Goal: Task Accomplishment & Management: Manage account settings

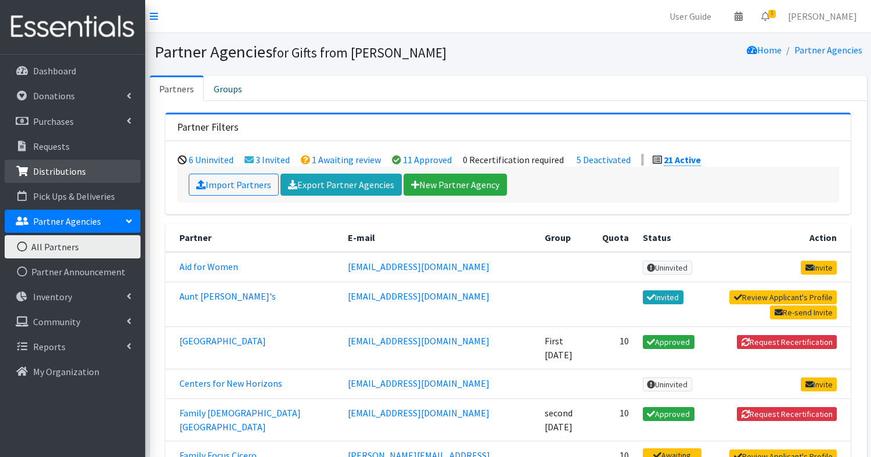
scroll to position [409, 0]
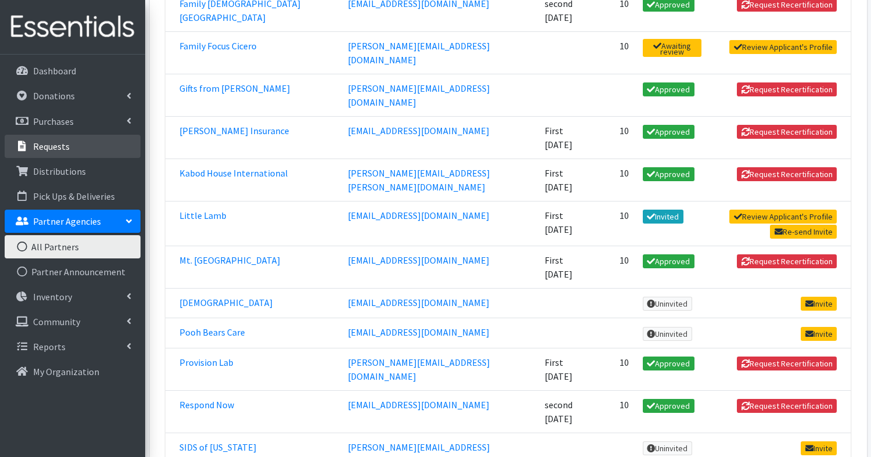
click at [46, 143] on p "Requests" at bounding box center [51, 147] width 37 height 12
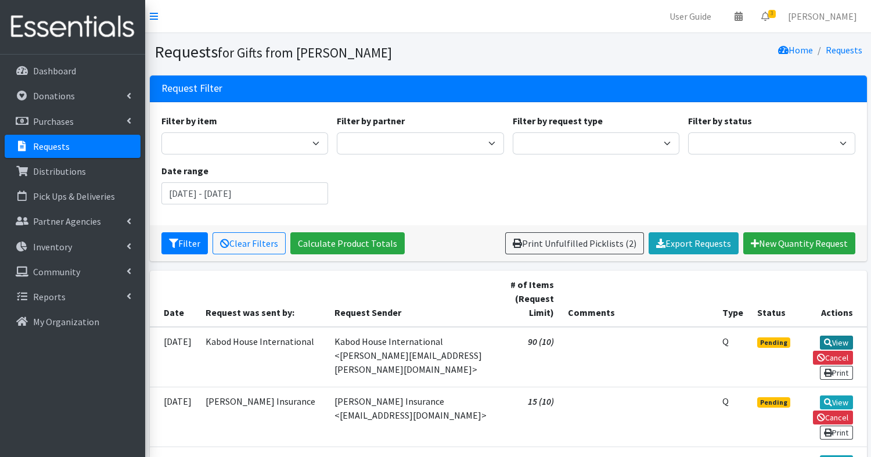
click at [836, 339] on link "View" at bounding box center [836, 343] width 33 height 14
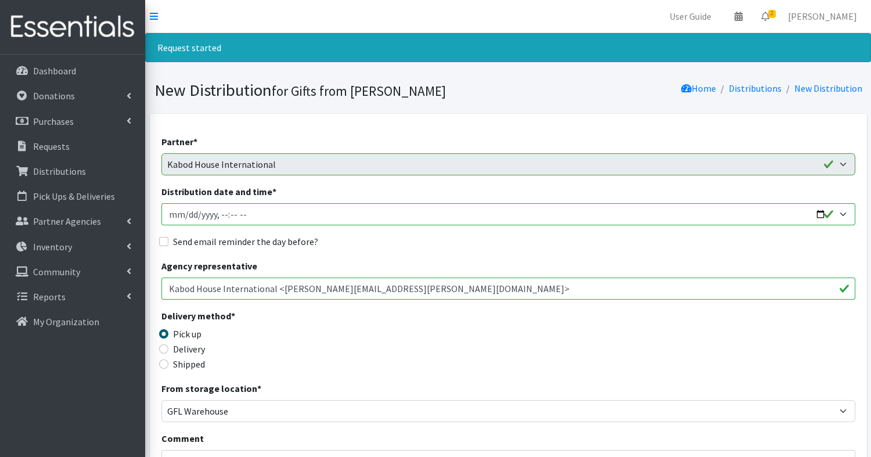
click at [821, 211] on input "Distribution date and time *" at bounding box center [508, 214] width 694 height 22
type input "2025-10-16T13:00"
click at [164, 241] on input "Send email reminder the day before?" at bounding box center [163, 241] width 9 height 9
checkbox input "true"
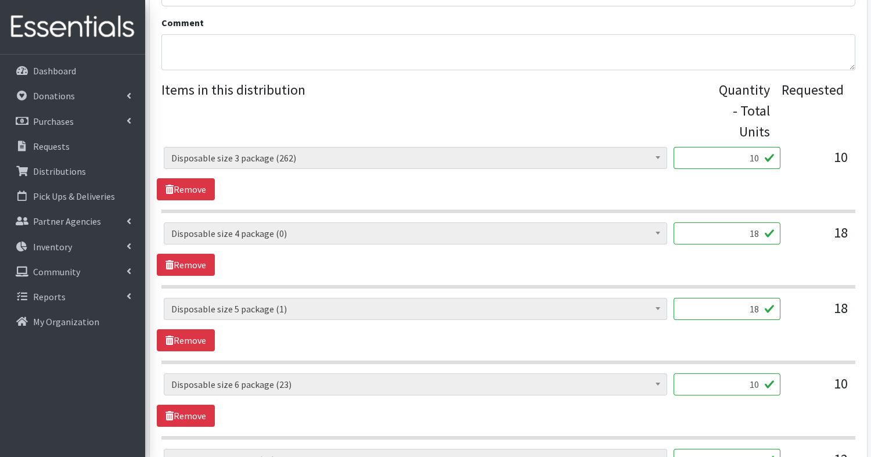
scroll to position [418, 0]
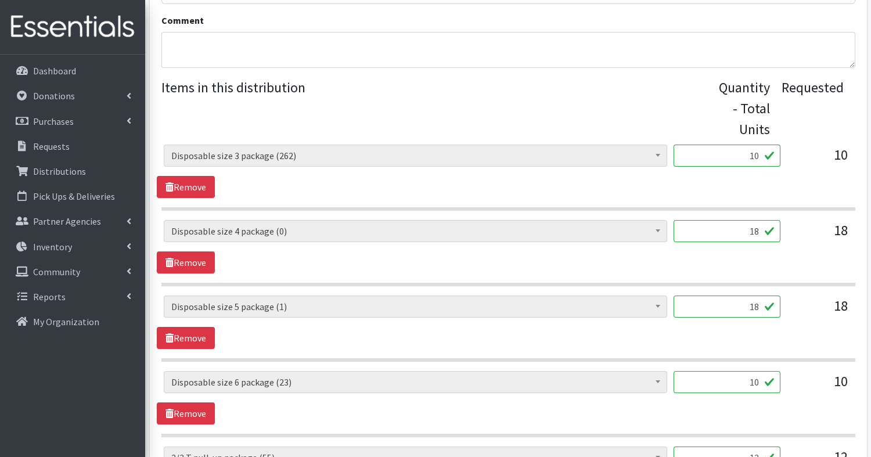
click at [757, 235] on input "18" at bounding box center [727, 231] width 107 height 22
type input "10"
click at [760, 308] on input "18" at bounding box center [727, 307] width 107 height 22
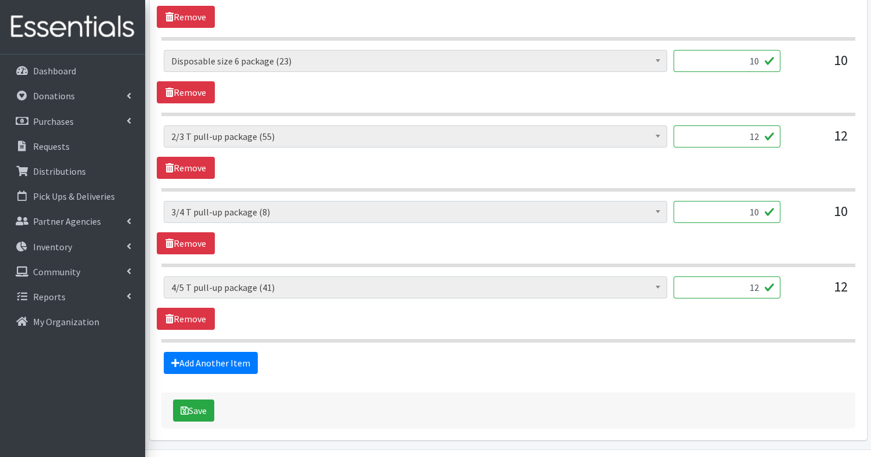
scroll to position [742, 0]
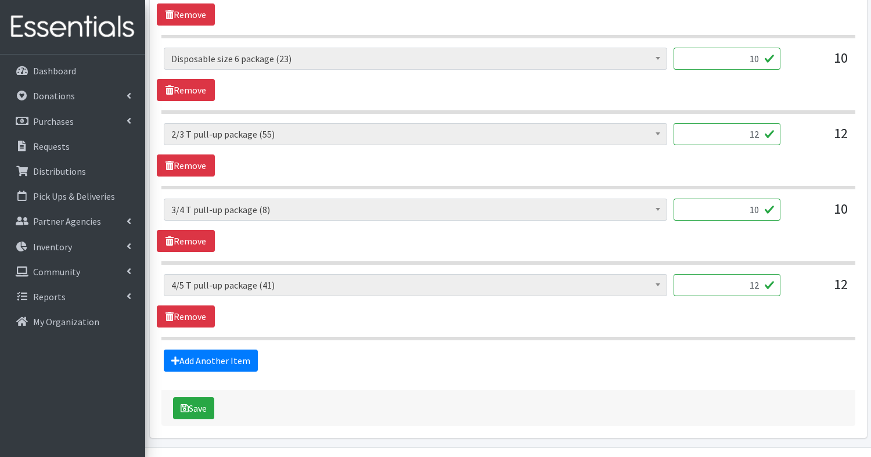
type input "10"
click at [765, 134] on input "12" at bounding box center [727, 134] width 107 height 22
type input "10"
click at [760, 60] on input "10" at bounding box center [727, 59] width 107 height 22
type input "1"
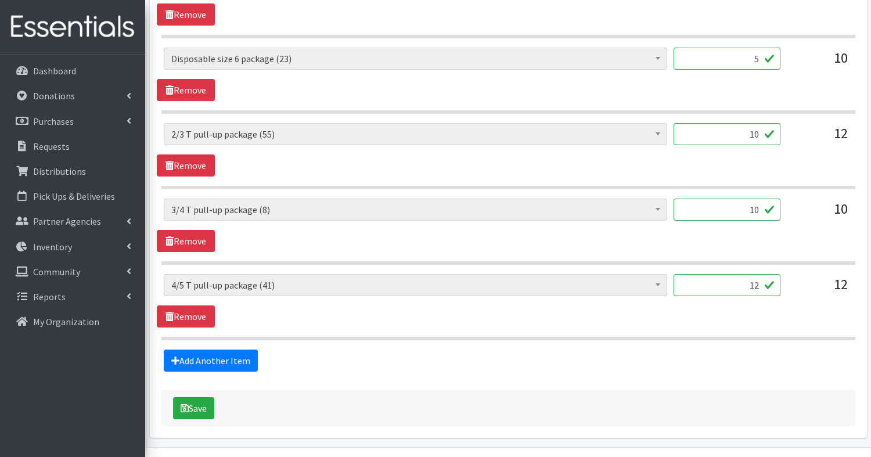
type input "5"
click at [768, 206] on input "10" at bounding box center [727, 210] width 107 height 22
type input "1"
type input "5"
click at [760, 283] on input "12" at bounding box center [727, 285] width 107 height 22
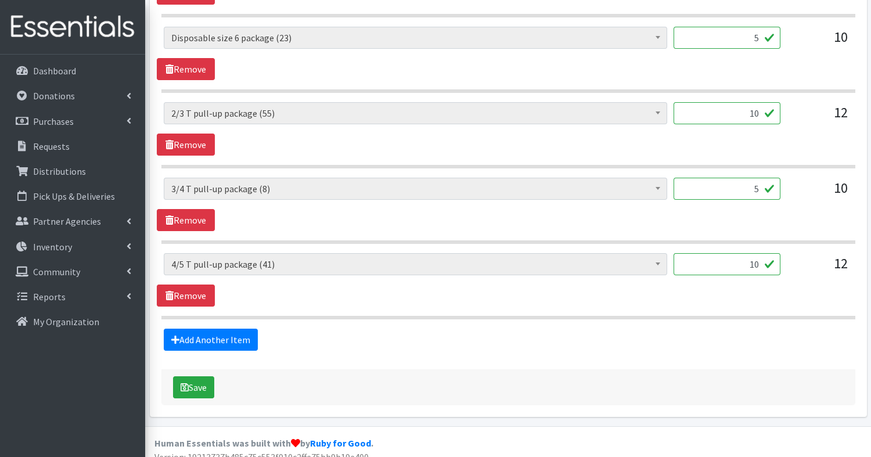
scroll to position [771, 0]
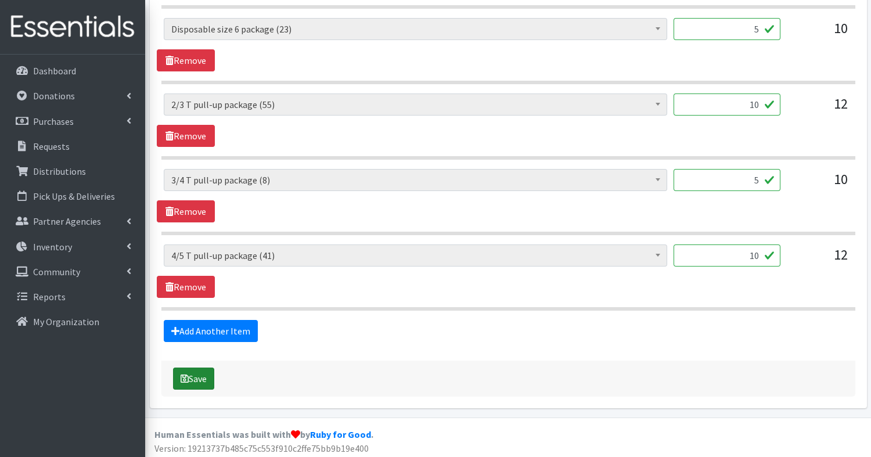
type input "10"
click at [195, 377] on button "Save" at bounding box center [193, 379] width 41 height 22
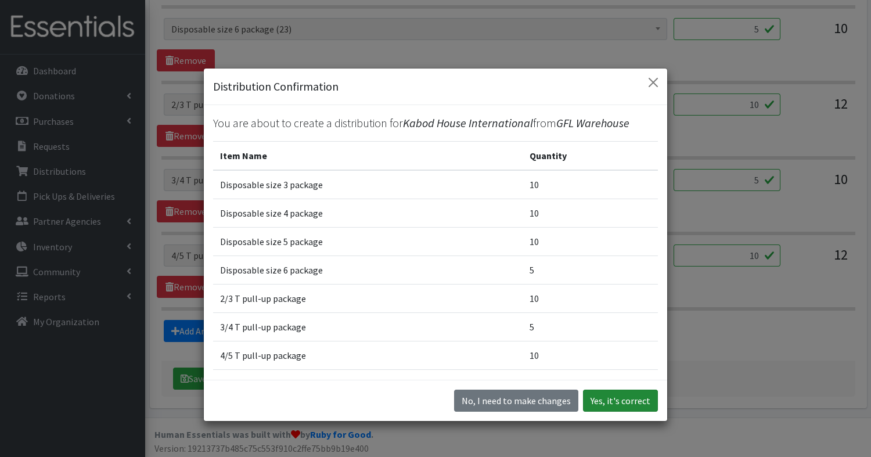
click at [609, 400] on button "Yes, it's correct" at bounding box center [620, 401] width 75 height 22
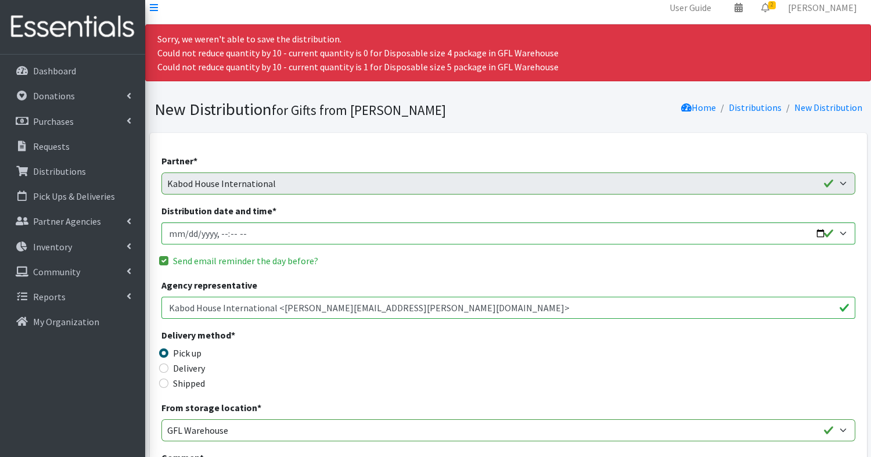
scroll to position [0, 0]
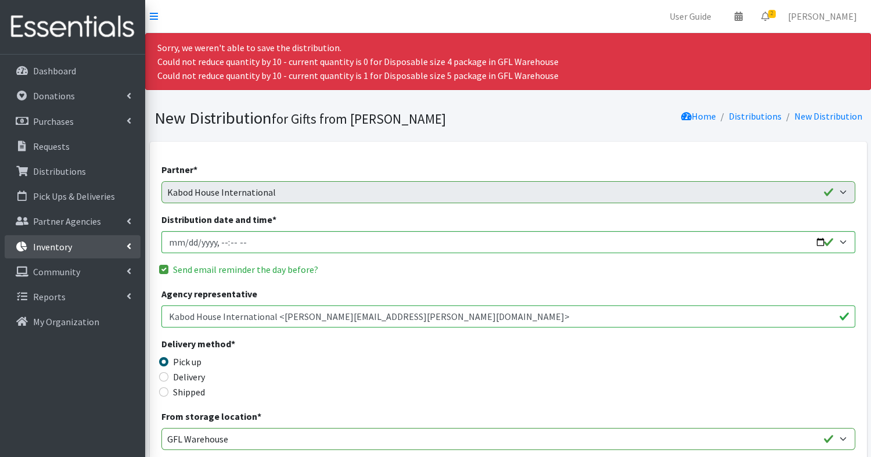
click at [53, 242] on p "Inventory" at bounding box center [52, 247] width 39 height 12
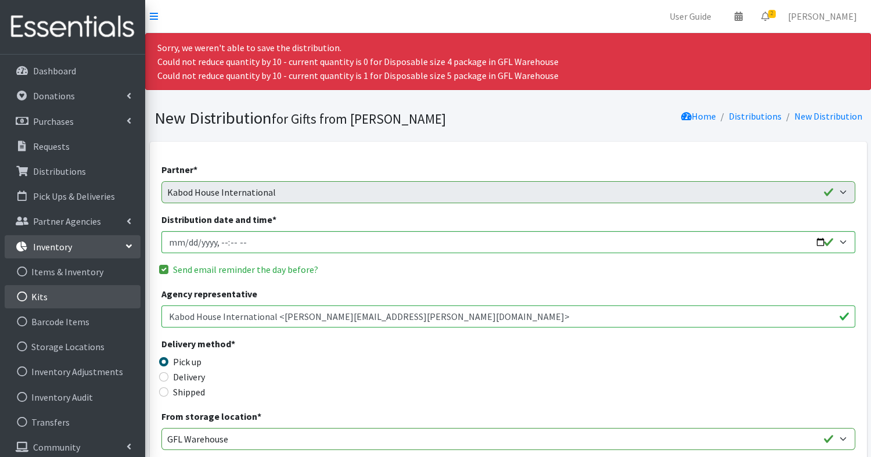
click at [44, 293] on link "Kits" at bounding box center [73, 296] width 136 height 23
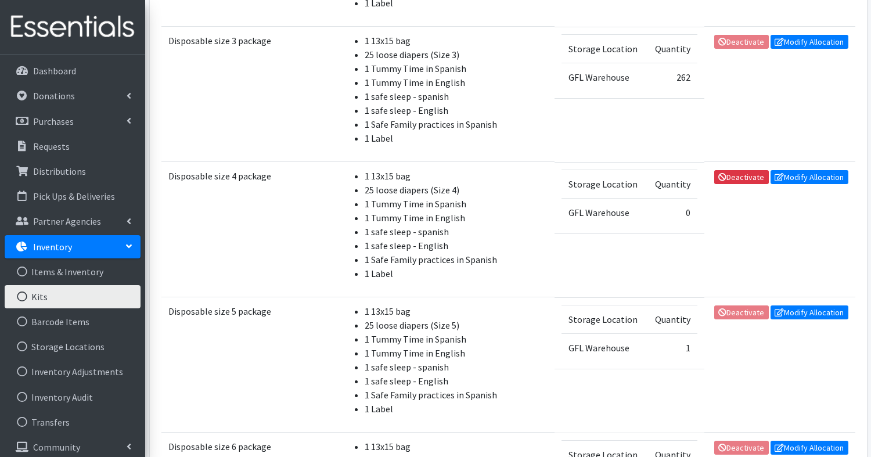
scroll to position [1574, 0]
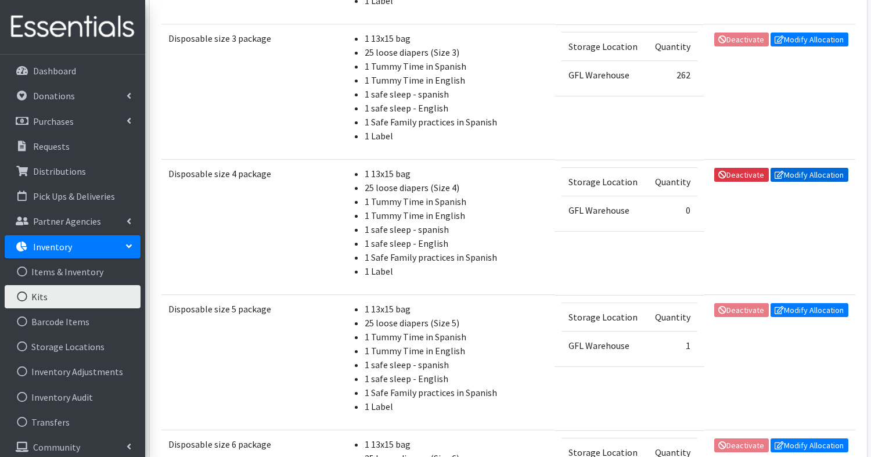
click at [830, 168] on link "Modify Allocation" at bounding box center [810, 175] width 78 height 14
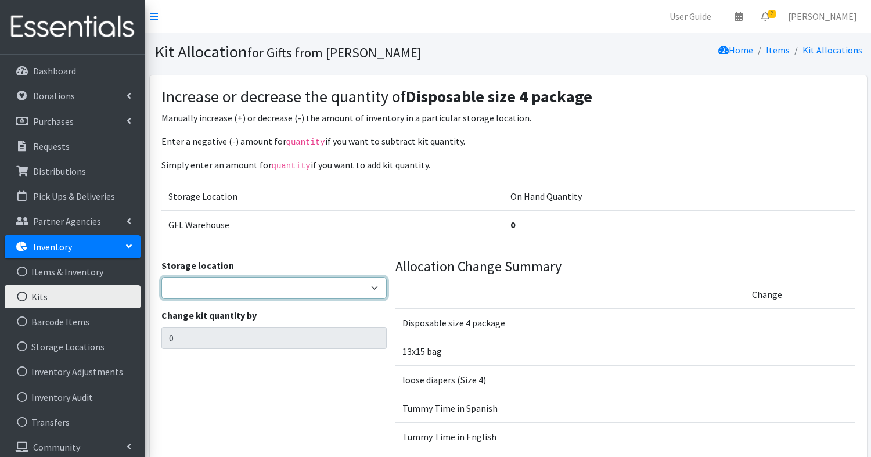
click at [242, 291] on select "GFL Warehouse" at bounding box center [273, 288] width 225 height 22
select select "414"
click at [161, 277] on select "GFL Warehouse" at bounding box center [273, 288] width 225 height 22
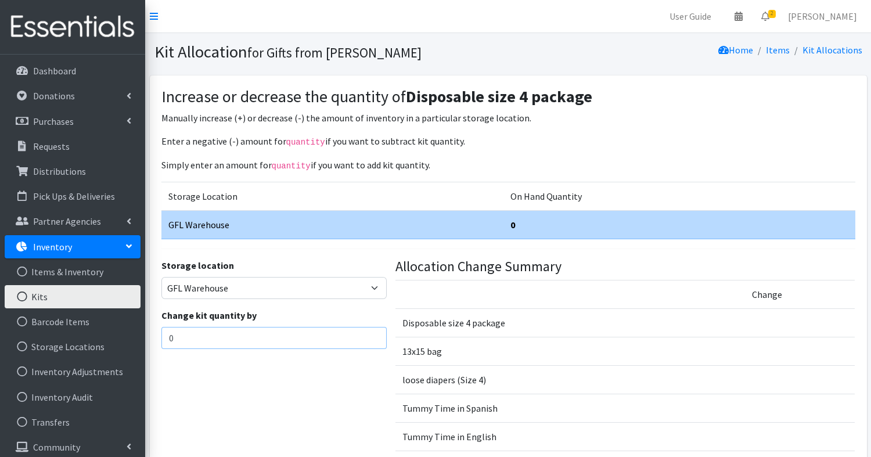
click at [231, 335] on input "0" at bounding box center [273, 338] width 225 height 22
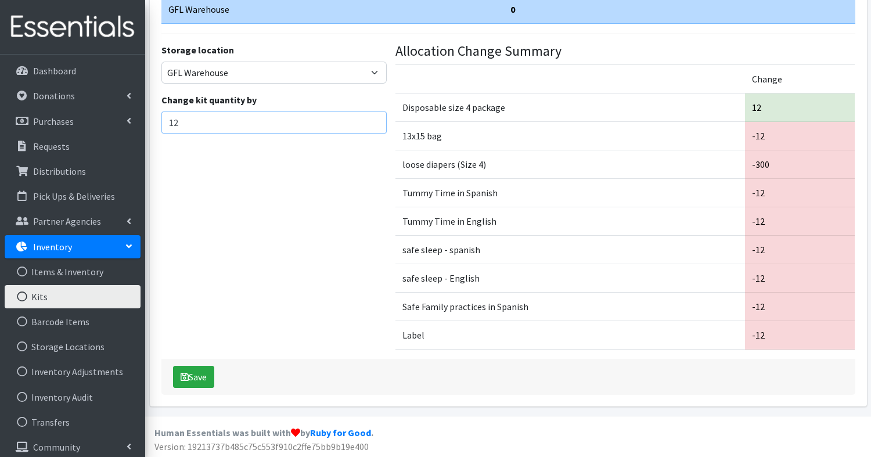
scroll to position [215, 0]
type input "12"
click at [199, 374] on button "Save" at bounding box center [193, 377] width 41 height 22
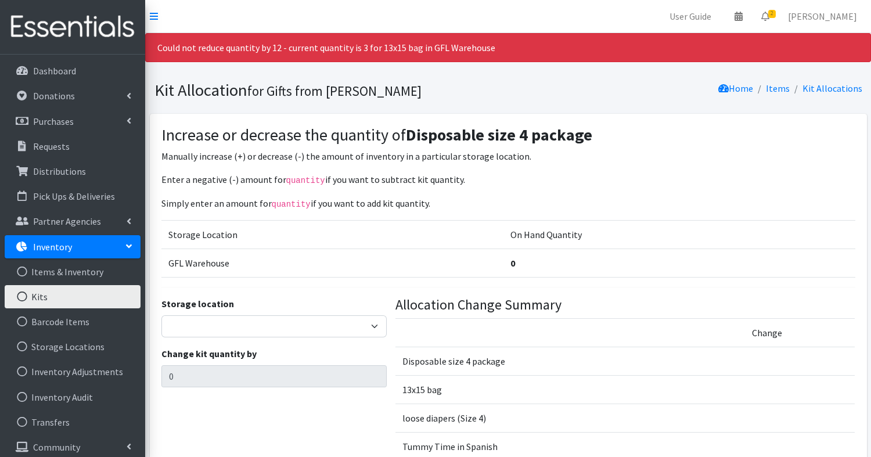
click at [53, 247] on p "Inventory" at bounding box center [52, 247] width 39 height 12
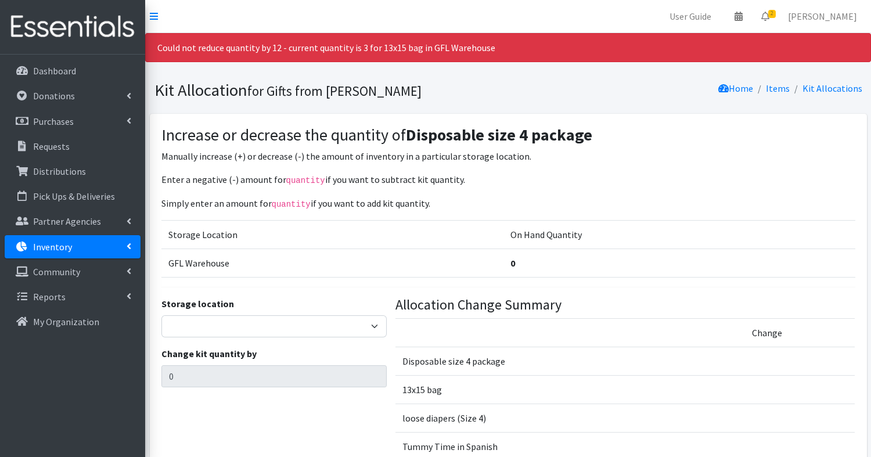
click at [53, 247] on p "Inventory" at bounding box center [52, 247] width 39 height 12
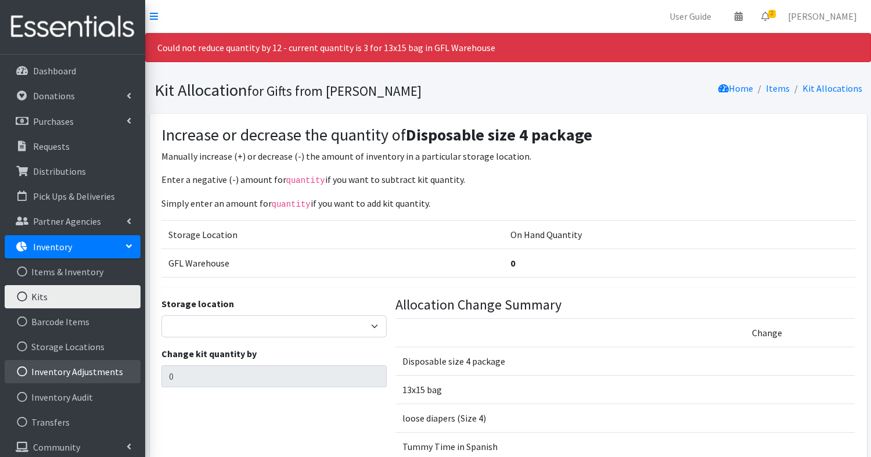
click at [55, 369] on link "Inventory Adjustments" at bounding box center [73, 371] width 136 height 23
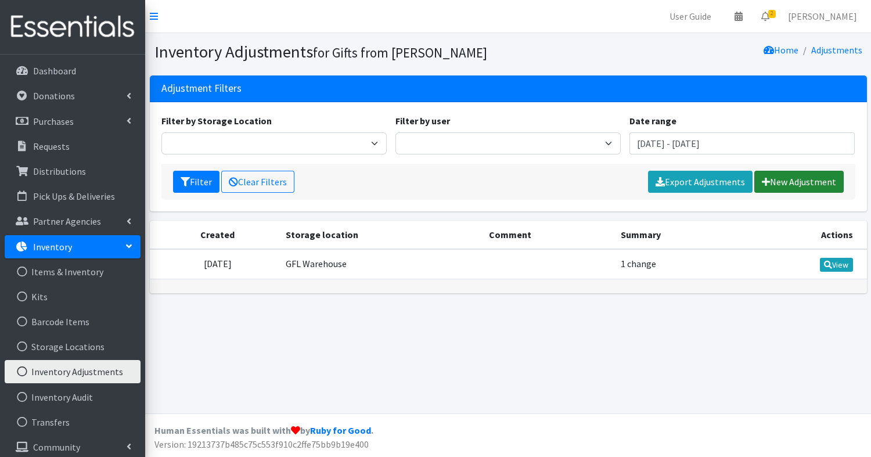
click at [800, 181] on link "New Adjustment" at bounding box center [798, 182] width 89 height 22
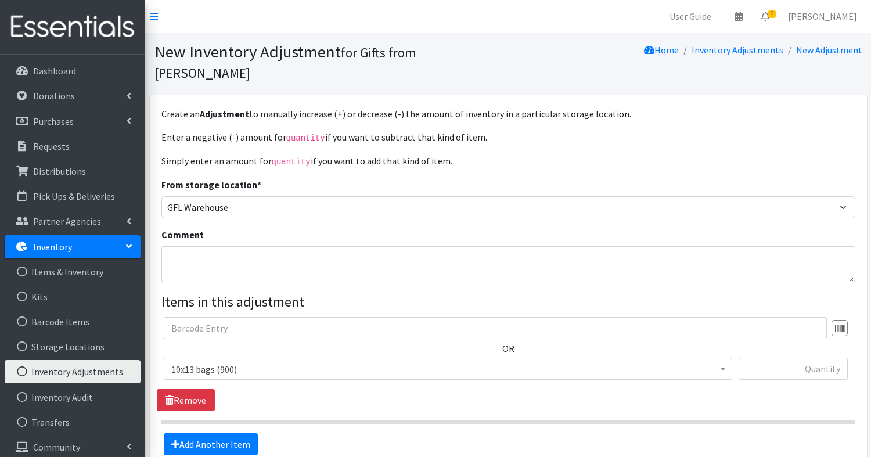
click at [347, 361] on span "10x13 bags (900)" at bounding box center [447, 369] width 553 height 16
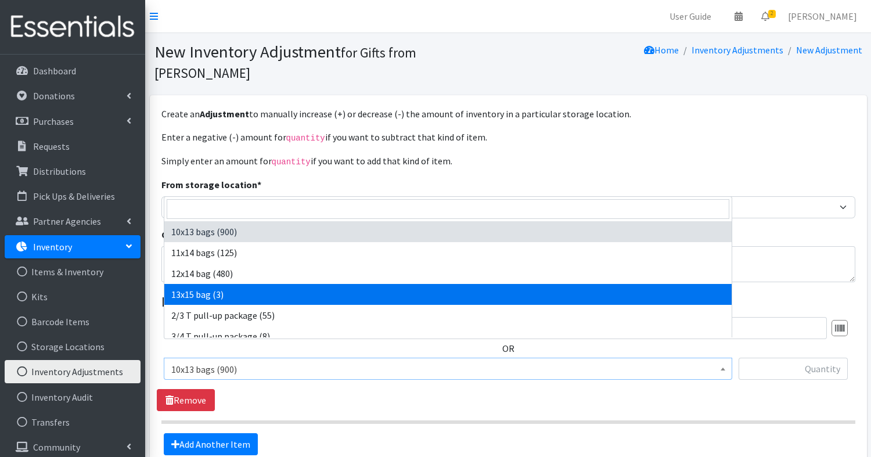
select select "15122"
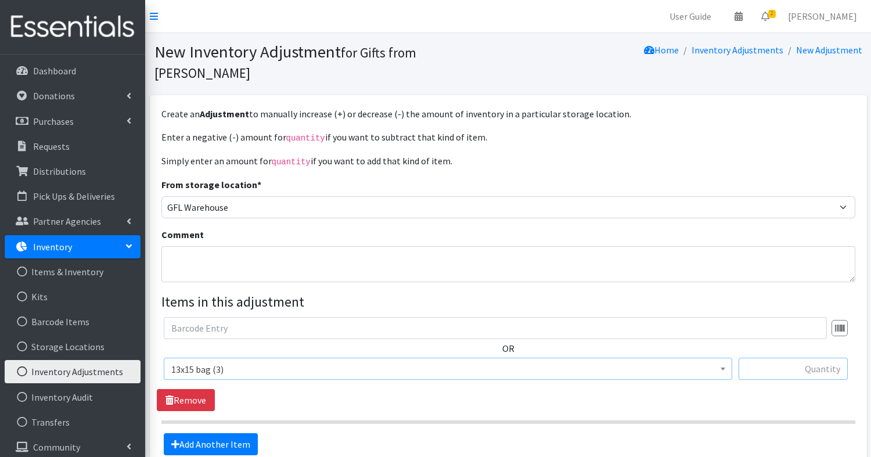
click at [803, 358] on input "text" at bounding box center [793, 369] width 109 height 22
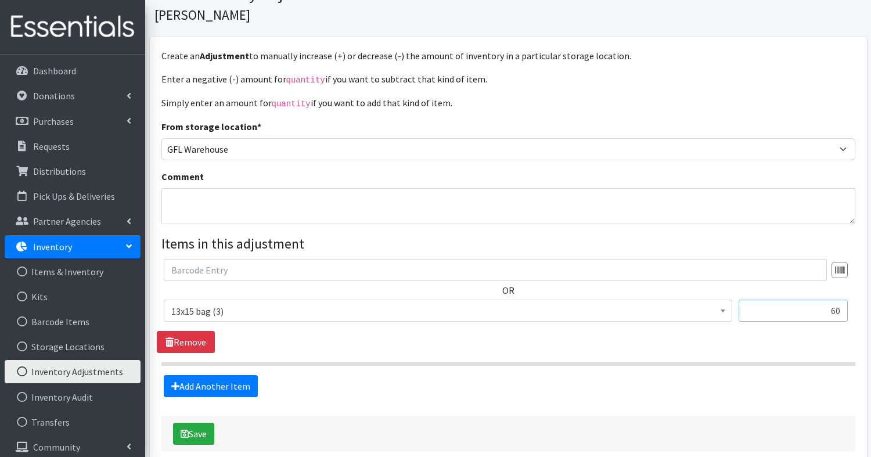
scroll to position [96, 0]
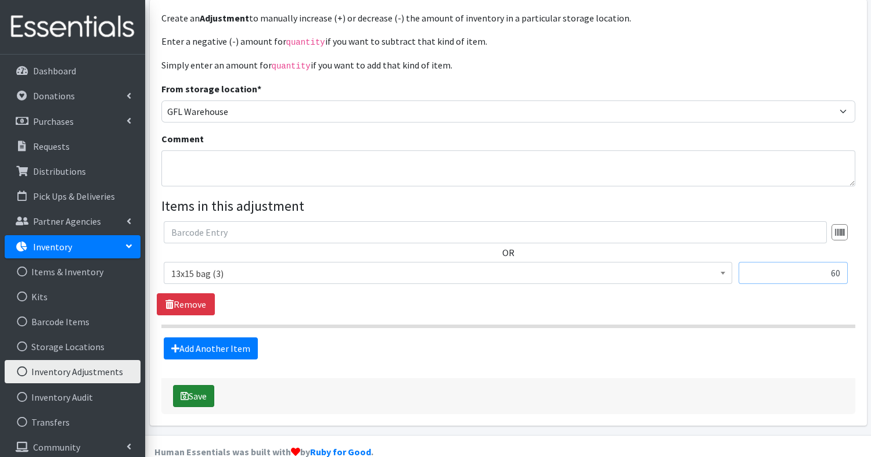
type input "60"
click at [199, 385] on button "Save" at bounding box center [193, 396] width 41 height 22
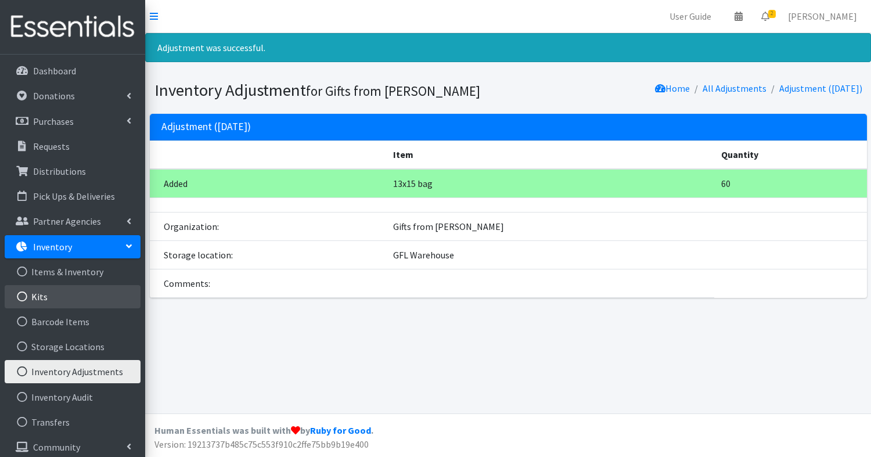
click at [45, 300] on link "Kits" at bounding box center [73, 296] width 136 height 23
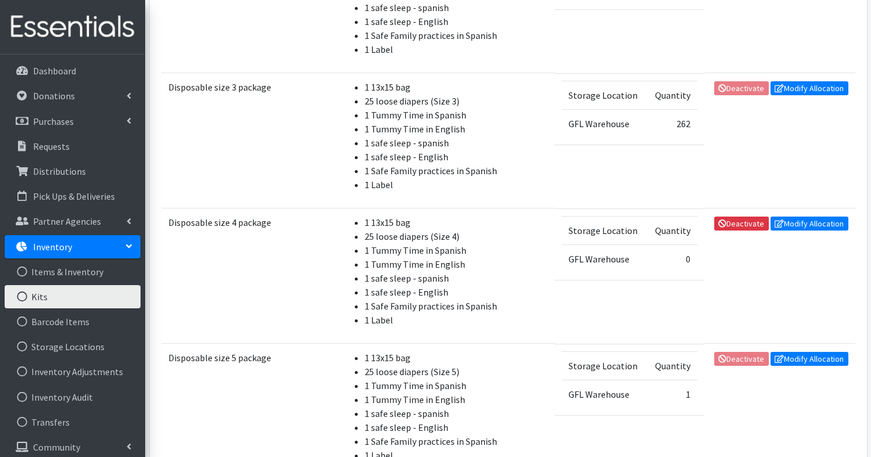
scroll to position [1526, 0]
click at [801, 218] on link "Modify Allocation" at bounding box center [810, 223] width 78 height 14
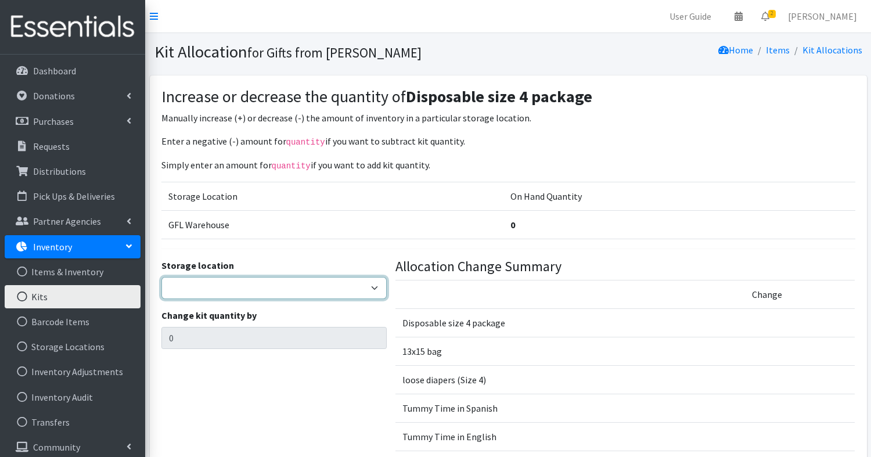
click at [163, 288] on select "GFL Warehouse" at bounding box center [273, 288] width 225 height 22
select select "414"
click at [161, 277] on select "GFL Warehouse" at bounding box center [273, 288] width 225 height 22
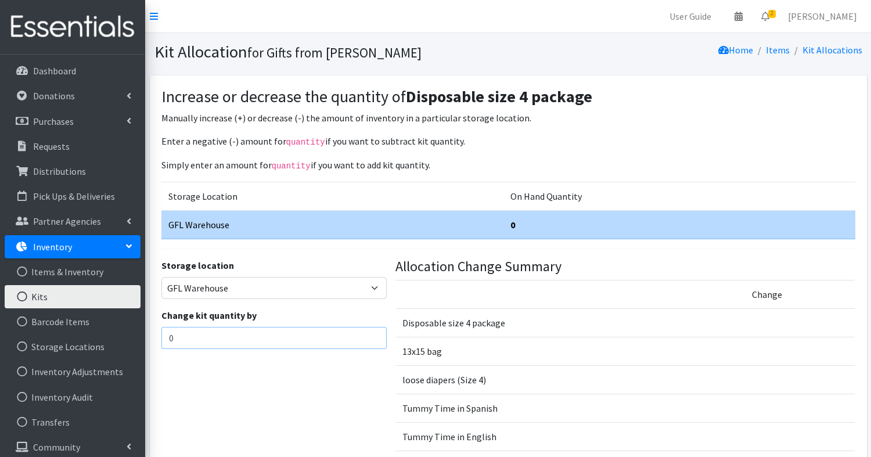
click at [196, 333] on input "0" at bounding box center [273, 338] width 225 height 22
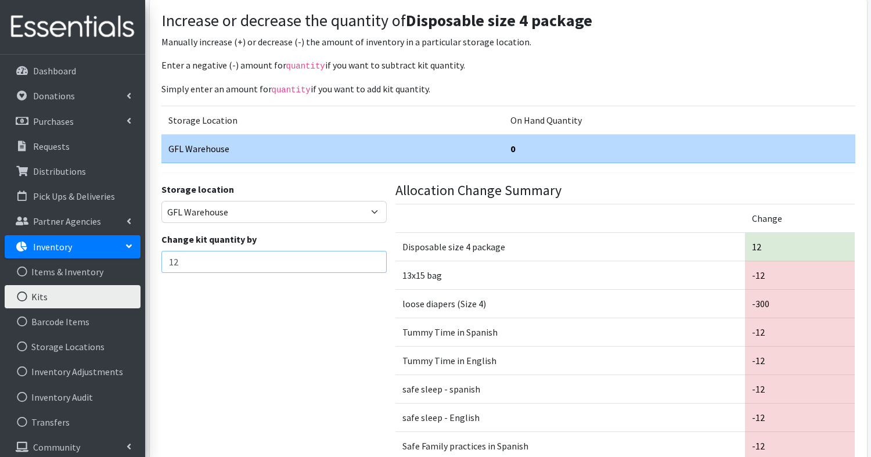
scroll to position [215, 0]
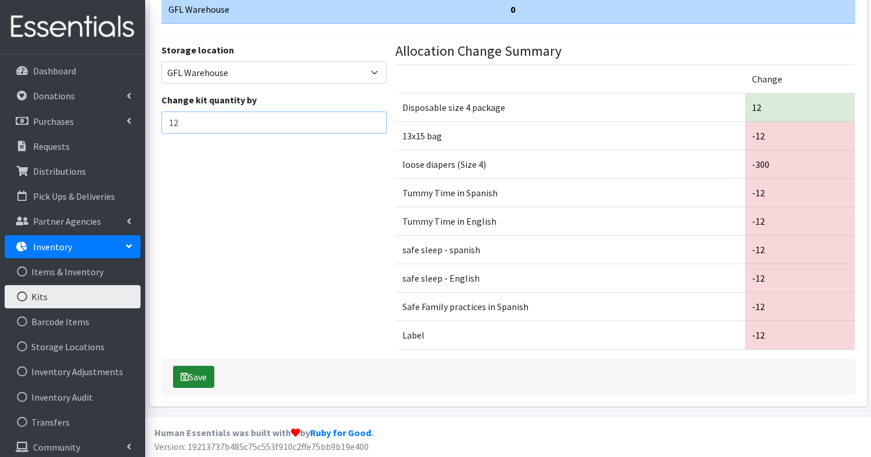
type input "12"
click at [201, 371] on button "Save" at bounding box center [193, 377] width 41 height 22
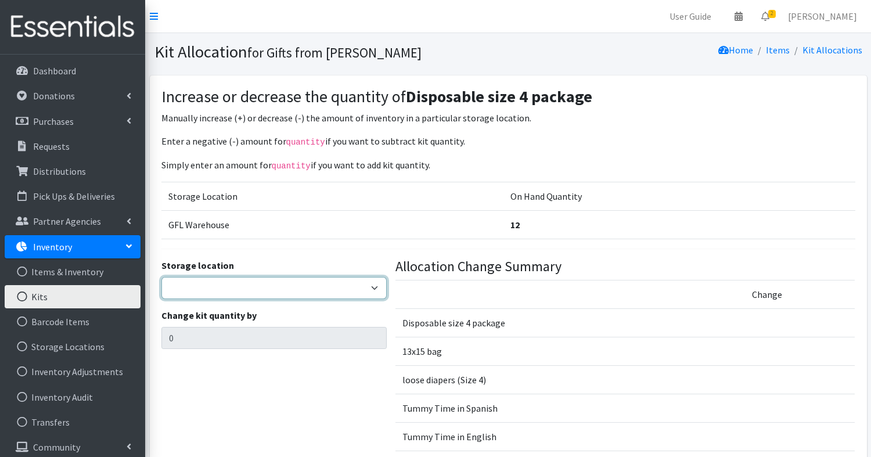
click at [204, 281] on select "GFL Warehouse" at bounding box center [273, 288] width 225 height 22
select select "414"
click at [161, 277] on select "GFL Warehouse" at bounding box center [273, 288] width 225 height 22
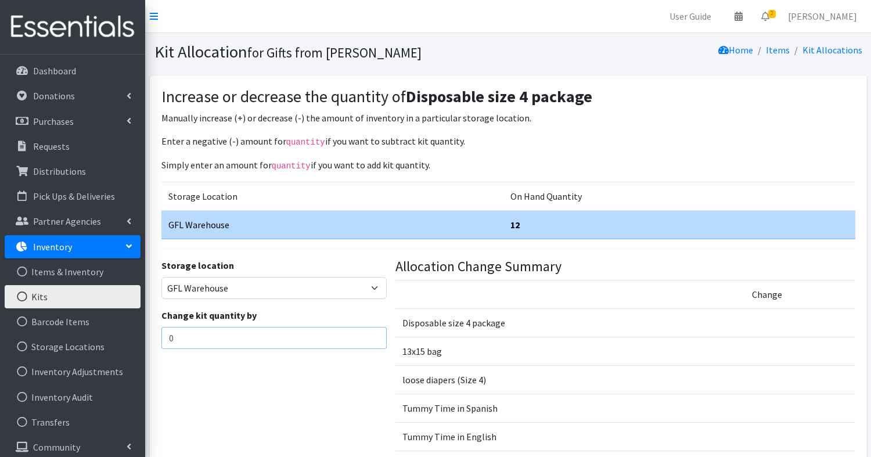
click at [203, 339] on input "0" at bounding box center [273, 338] width 225 height 22
click at [54, 247] on p "Inventory" at bounding box center [52, 247] width 39 height 12
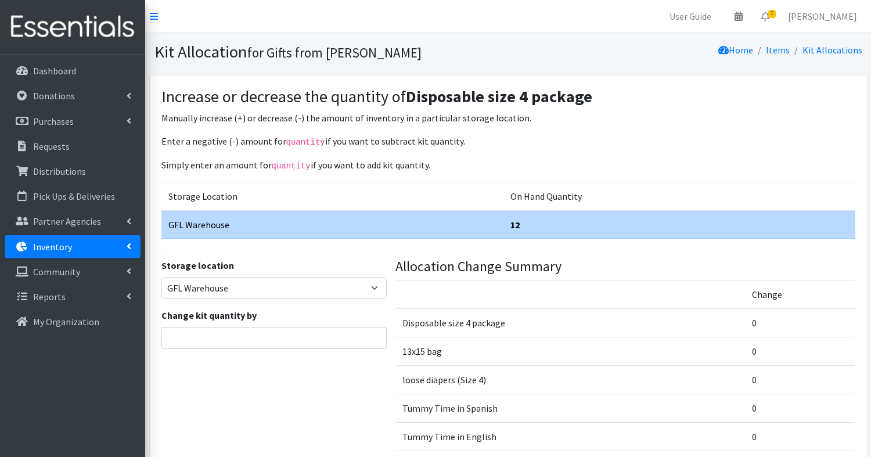
click at [49, 250] on p "Inventory" at bounding box center [52, 247] width 39 height 12
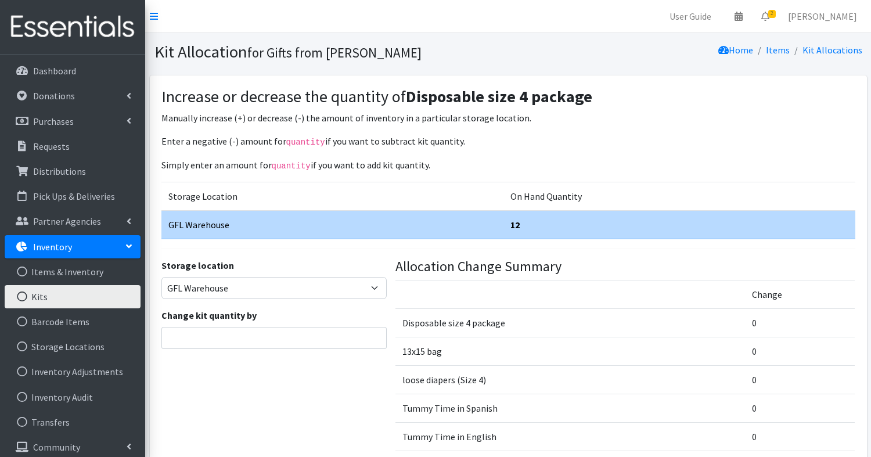
click at [51, 302] on link "Kits" at bounding box center [73, 296] width 136 height 23
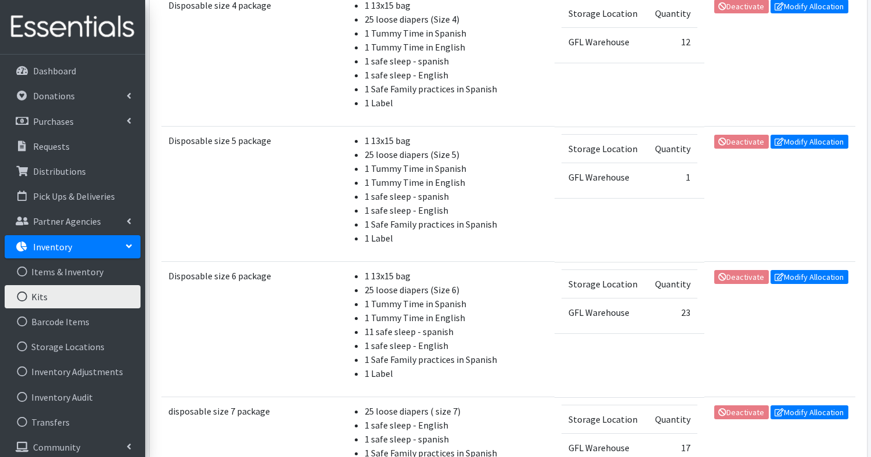
scroll to position [1744, 0]
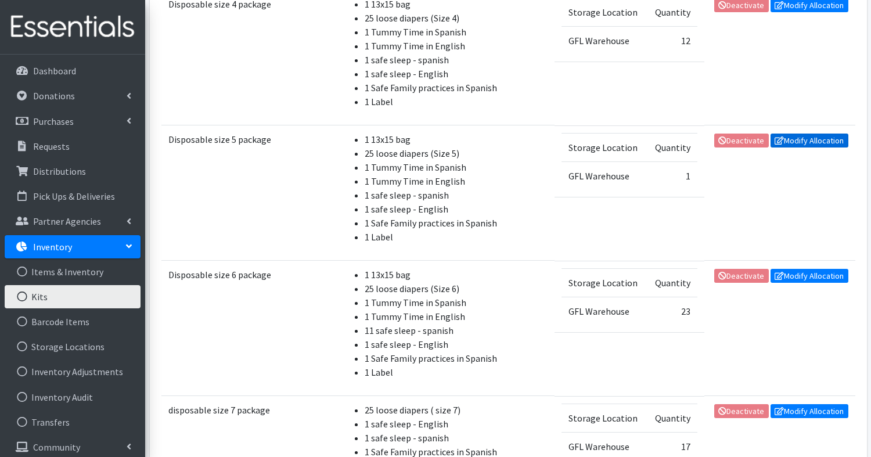
click at [814, 134] on link "Modify Allocation" at bounding box center [810, 141] width 78 height 14
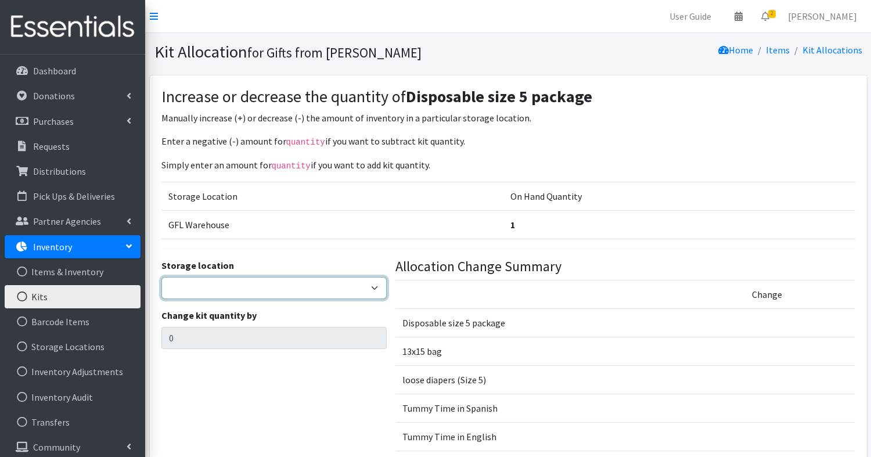
click at [336, 284] on select "GFL Warehouse" at bounding box center [273, 288] width 225 height 22
select select "414"
click at [161, 277] on select "GFL Warehouse" at bounding box center [273, 288] width 225 height 22
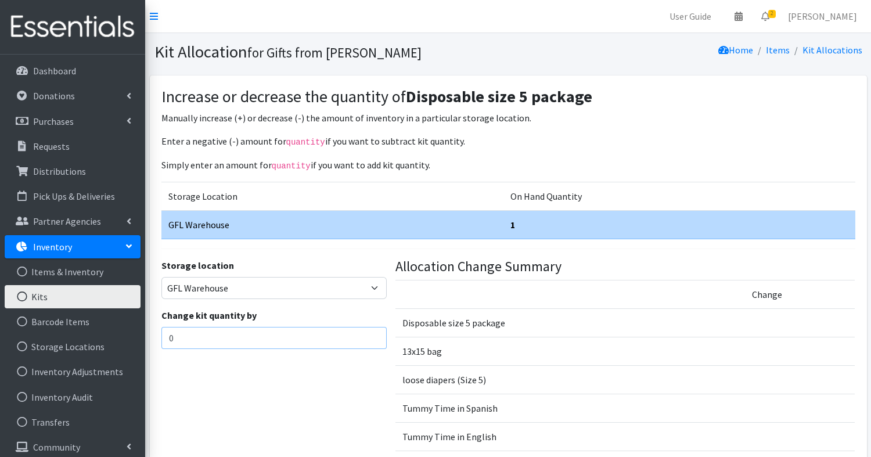
click at [321, 335] on input "0" at bounding box center [273, 338] width 225 height 22
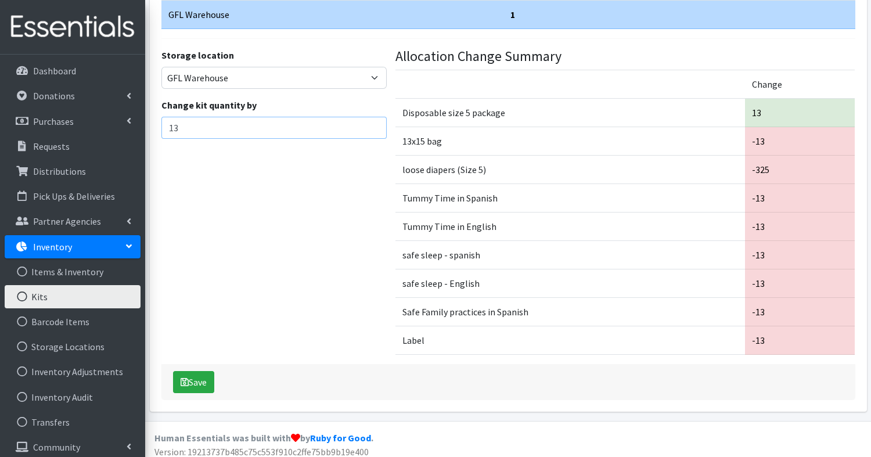
scroll to position [215, 0]
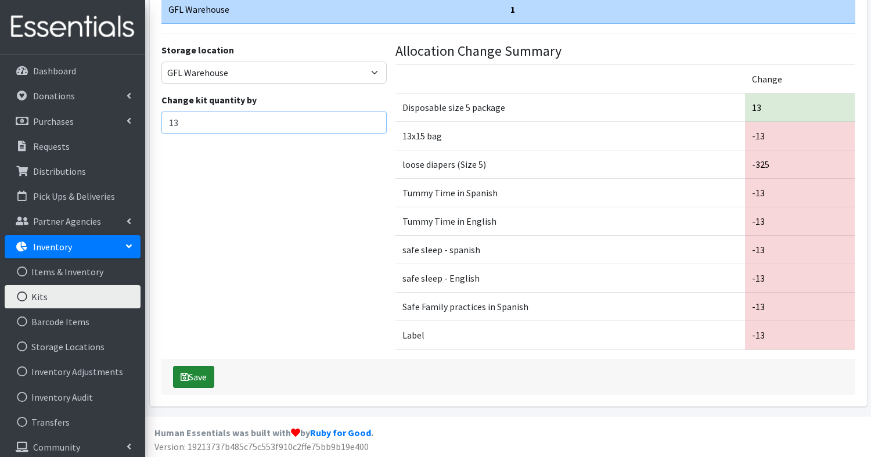
type input "13"
click at [203, 373] on button "Save" at bounding box center [193, 377] width 41 height 22
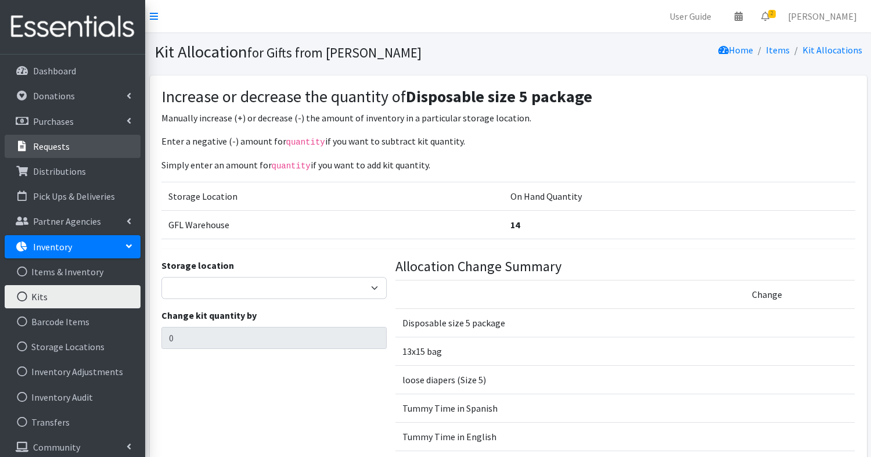
click at [54, 149] on p "Requests" at bounding box center [51, 147] width 37 height 12
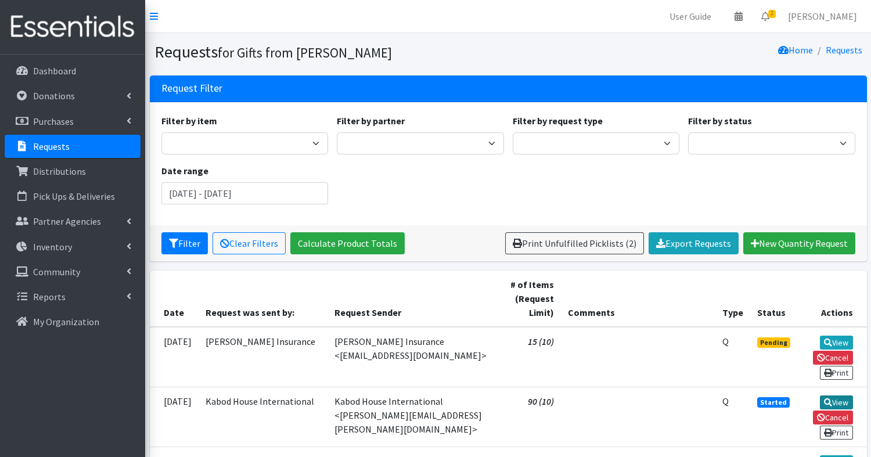
click at [833, 400] on link "View" at bounding box center [836, 402] width 33 height 14
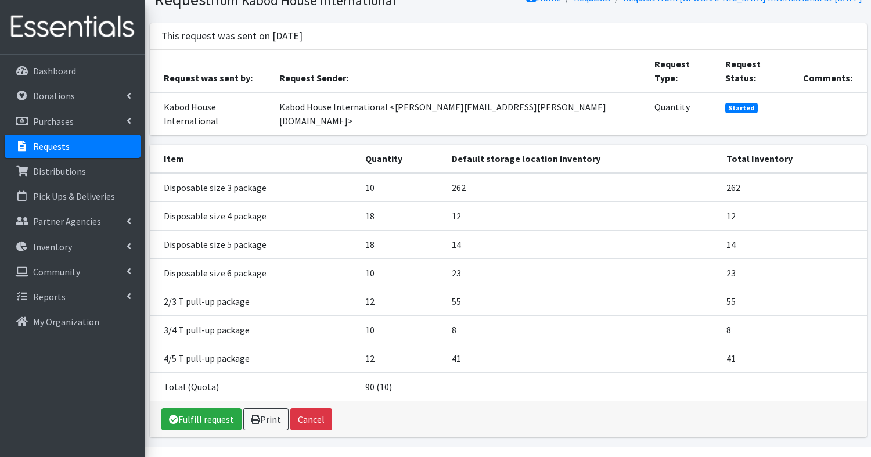
scroll to position [55, 0]
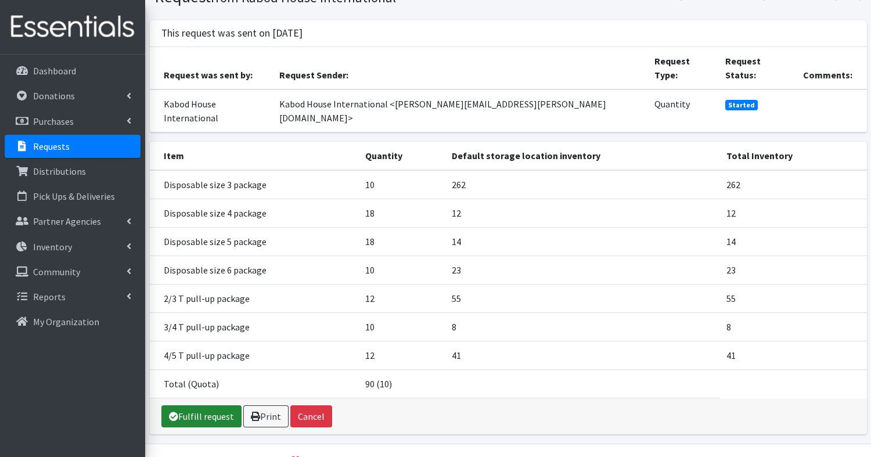
click at [183, 405] on link "Fulfill request" at bounding box center [201, 416] width 80 height 22
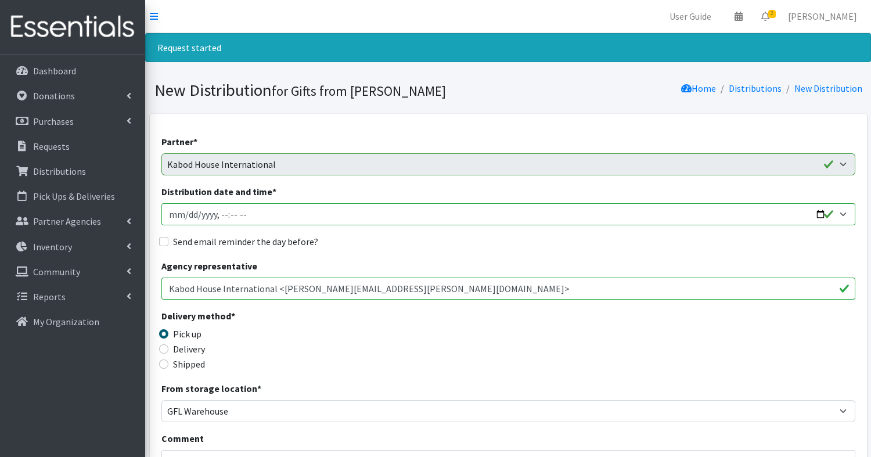
click at [818, 215] on input "Distribution date and time *" at bounding box center [508, 214] width 694 height 22
type input "2025-10-16T13:00"
click at [431, 323] on div "Delivery method * Pick up Delivery Shipped Shipping cost" at bounding box center [508, 345] width 694 height 73
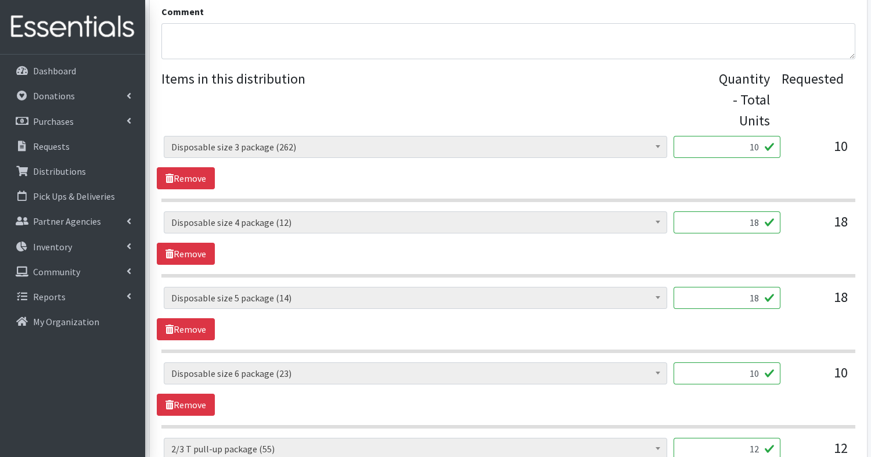
scroll to position [427, 0]
click at [760, 222] on input "18" at bounding box center [727, 222] width 107 height 22
type input "10"
click at [763, 300] on input "18" at bounding box center [727, 298] width 107 height 22
type input "10"
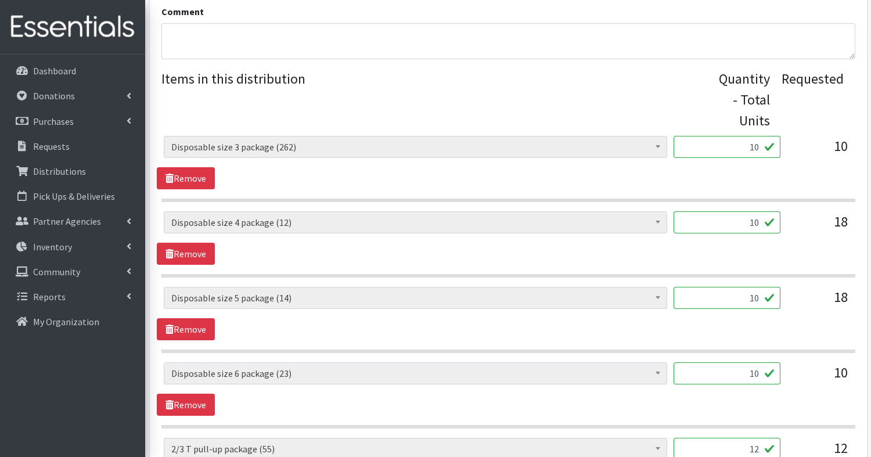
click at [761, 372] on input "10" at bounding box center [727, 373] width 107 height 22
type input "1"
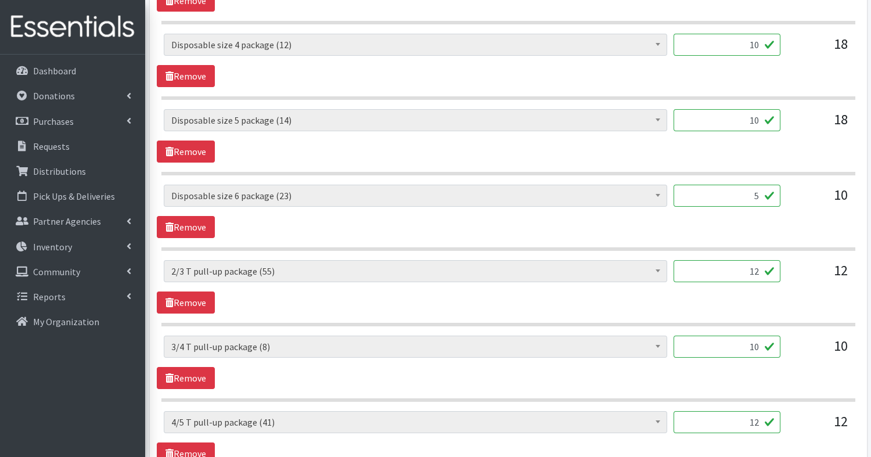
scroll to position [606, 0]
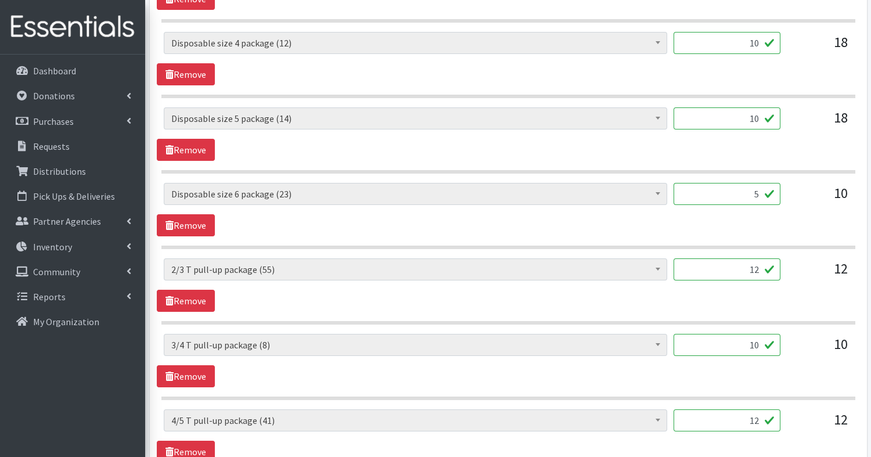
type input "5"
click at [760, 271] on input "12" at bounding box center [727, 269] width 107 height 22
type input "10"
click at [761, 343] on input "10" at bounding box center [727, 345] width 107 height 22
type input "1"
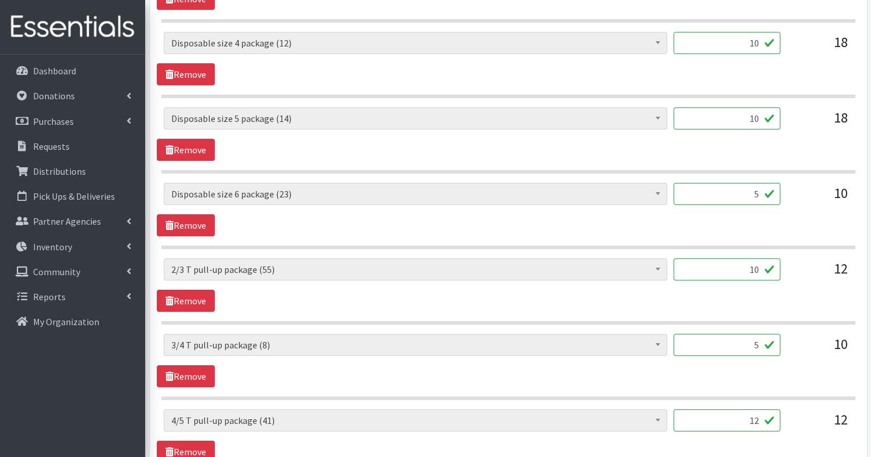
type input "5"
click at [764, 420] on input "12" at bounding box center [727, 420] width 107 height 22
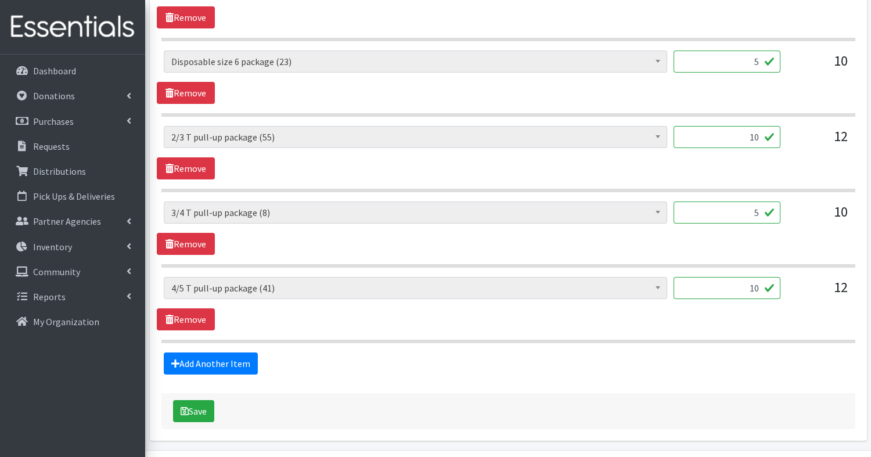
scroll to position [739, 0]
type input "10"
click at [199, 410] on button "Save" at bounding box center [193, 411] width 41 height 22
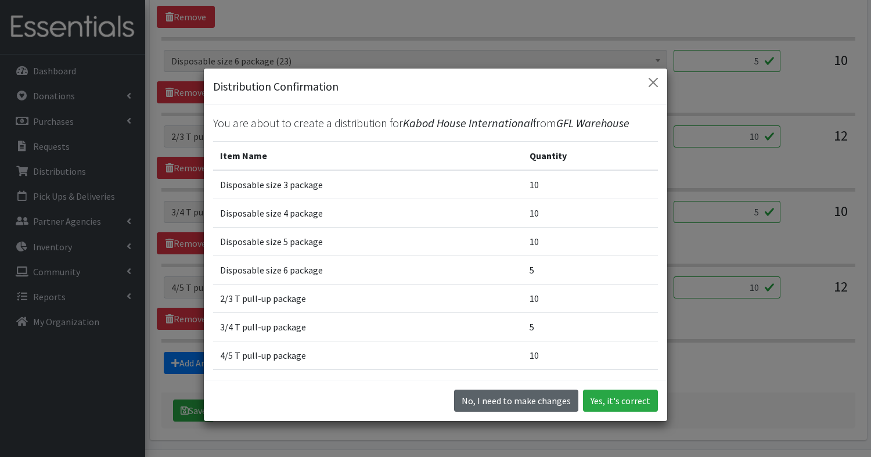
click at [494, 397] on button "No, I need to make changes" at bounding box center [516, 401] width 124 height 22
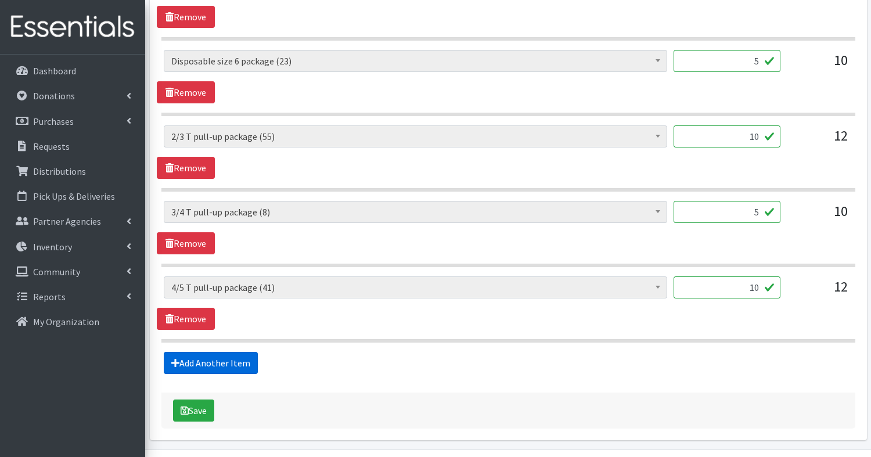
click at [221, 360] on link "Add Another Item" at bounding box center [211, 363] width 94 height 22
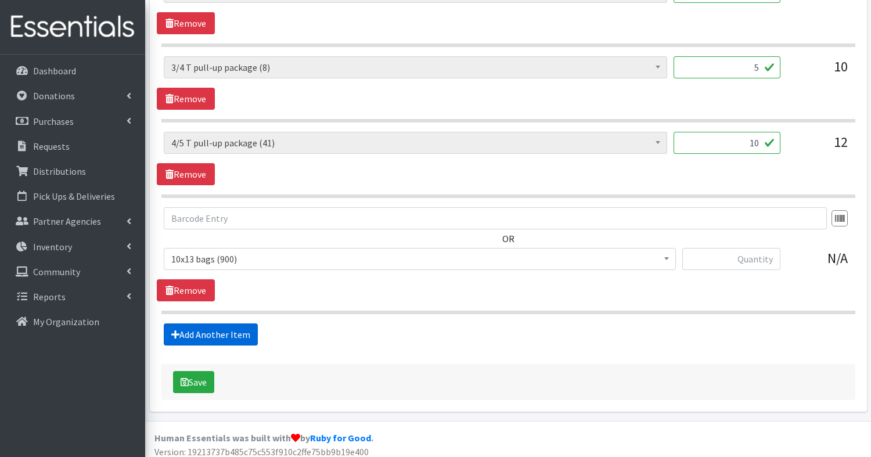
scroll to position [887, 0]
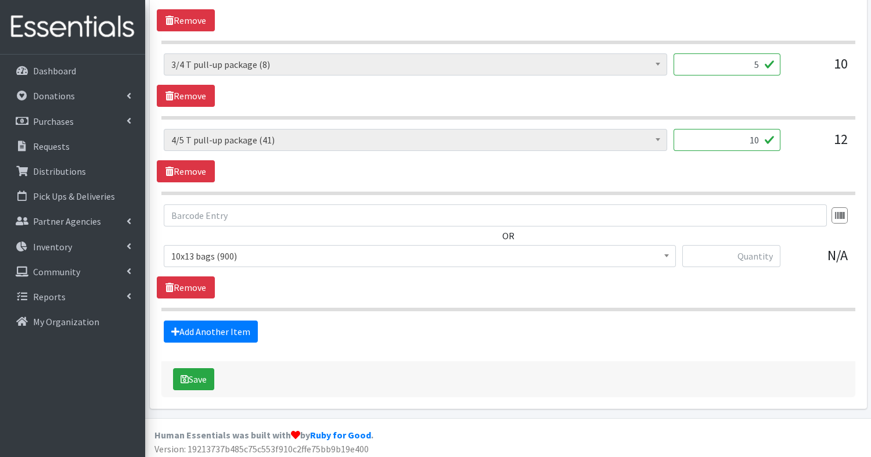
click at [667, 254] on span at bounding box center [667, 255] width 12 height 18
click at [565, 250] on span "10x13 bags (900)" at bounding box center [419, 256] width 497 height 16
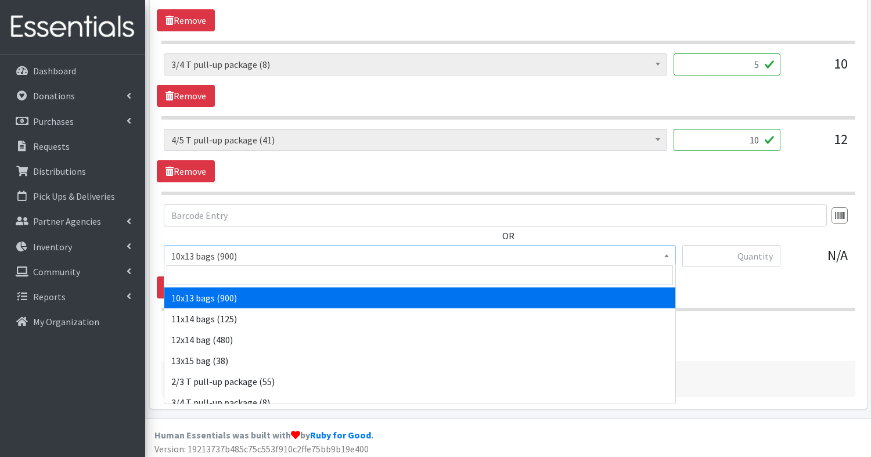
click at [606, 253] on span "10x13 bags (900)" at bounding box center [419, 256] width 497 height 16
click at [588, 277] on input "search" at bounding box center [420, 275] width 506 height 20
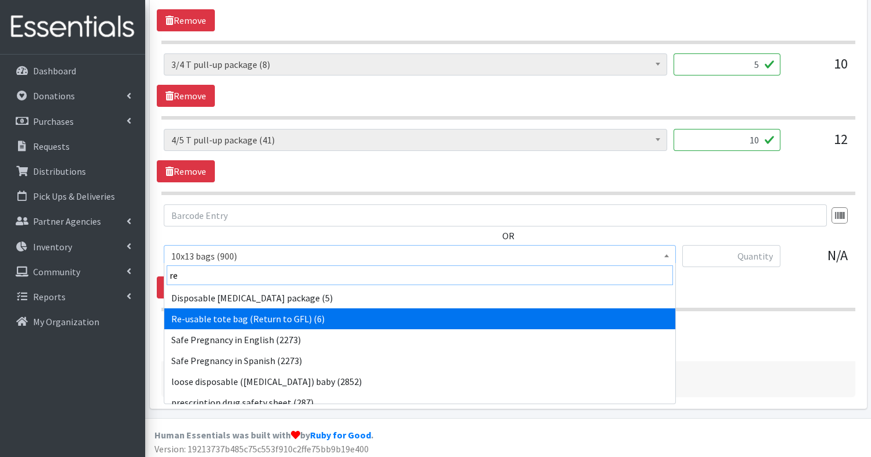
type input "re"
select select "15424"
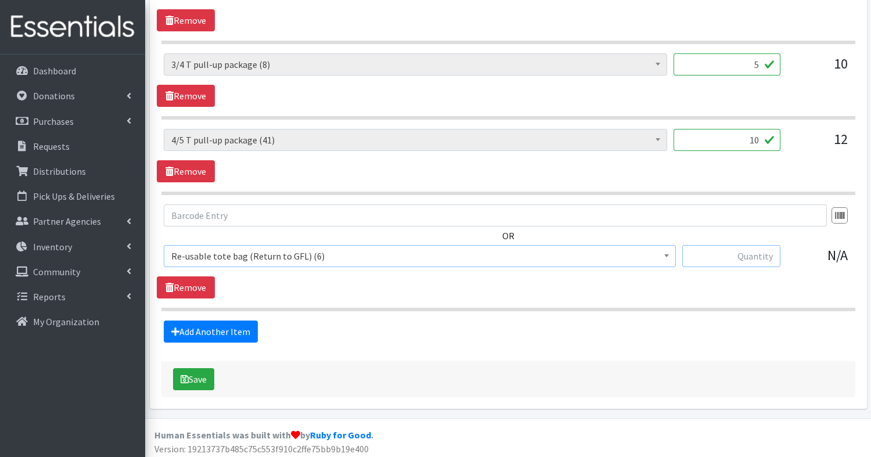
click at [767, 256] on input "text" at bounding box center [731, 256] width 98 height 22
type input "3"
click at [199, 376] on button "Save" at bounding box center [193, 379] width 41 height 22
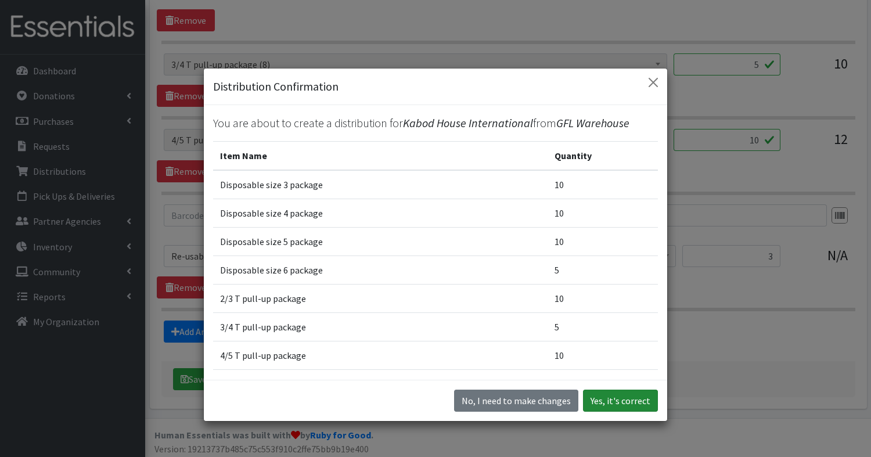
click at [632, 402] on button "Yes, it's correct" at bounding box center [620, 401] width 75 height 22
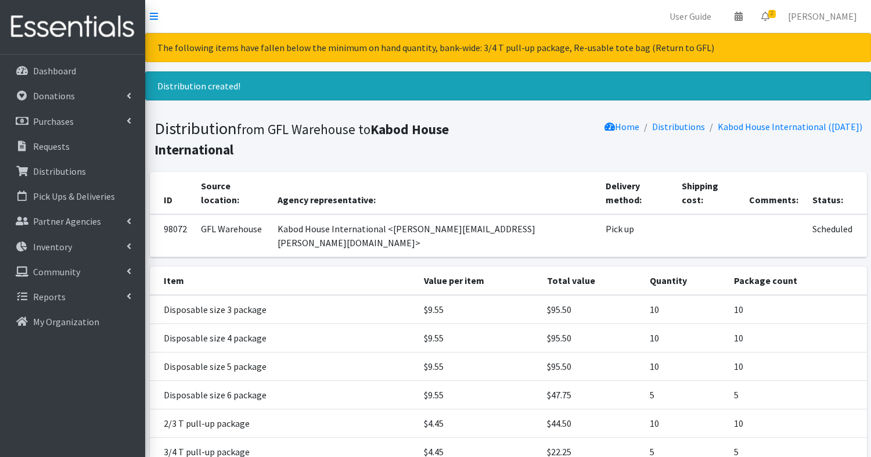
scroll to position [153, 0]
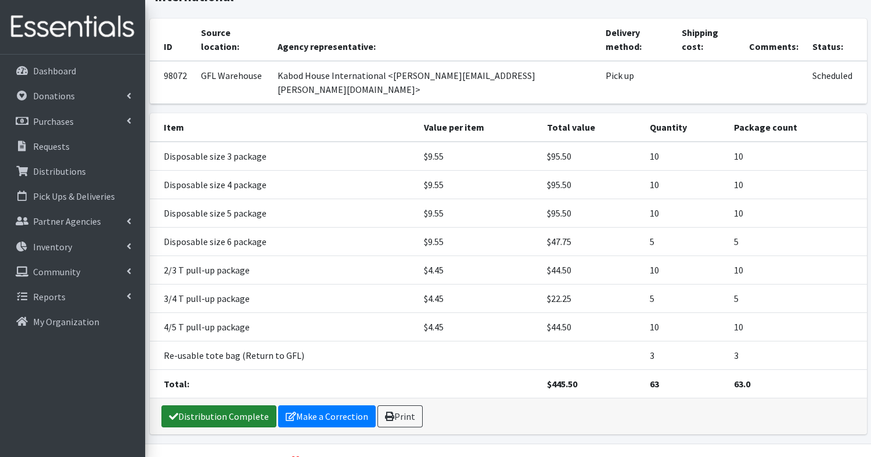
click at [242, 405] on link "Distribution Complete" at bounding box center [218, 416] width 115 height 22
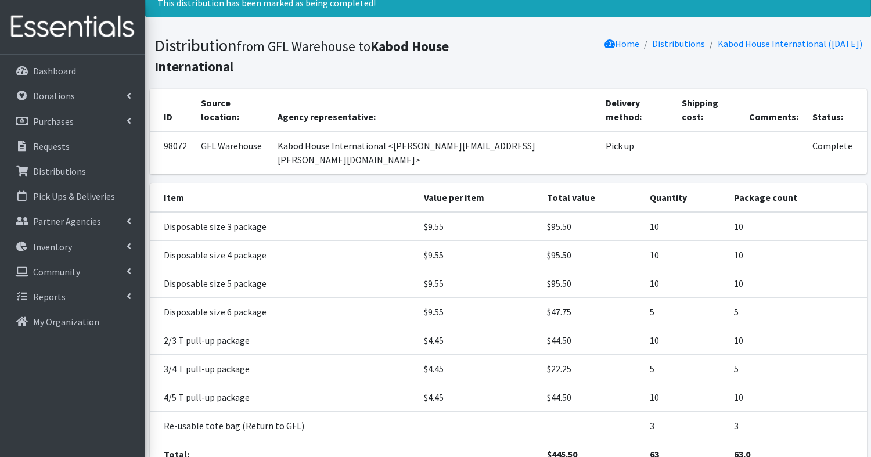
scroll to position [0, 0]
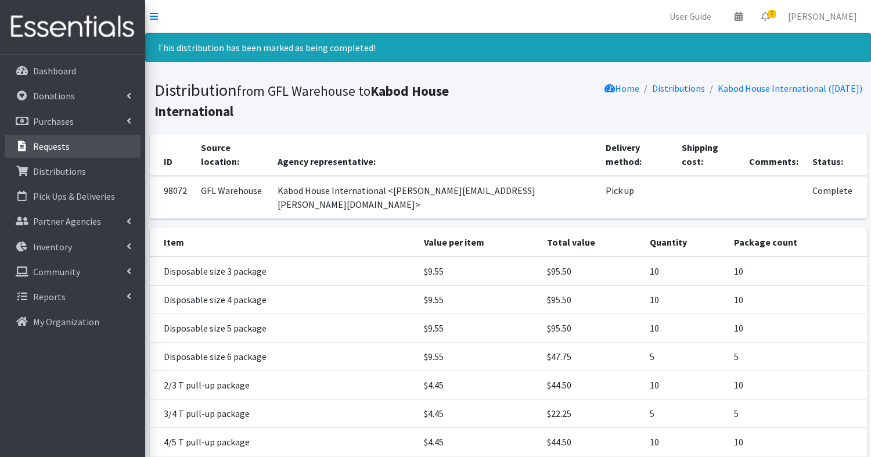
click at [57, 143] on p "Requests" at bounding box center [51, 147] width 37 height 12
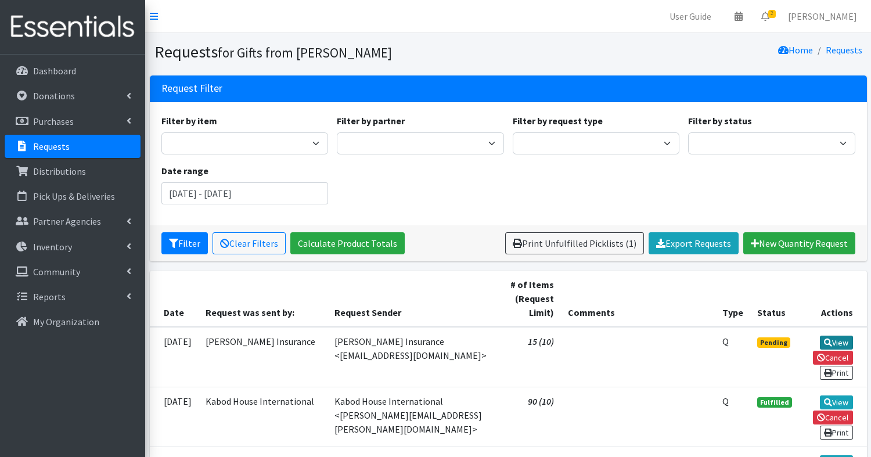
click at [843, 338] on link "View" at bounding box center [836, 343] width 33 height 14
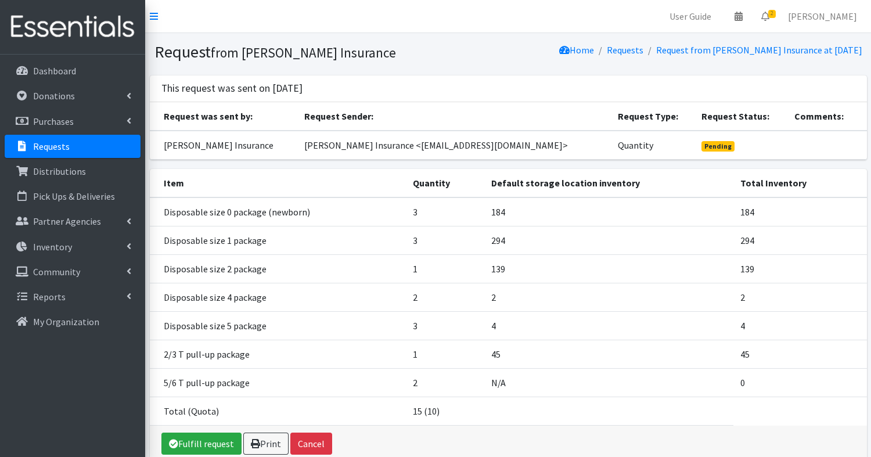
scroll to position [69, 0]
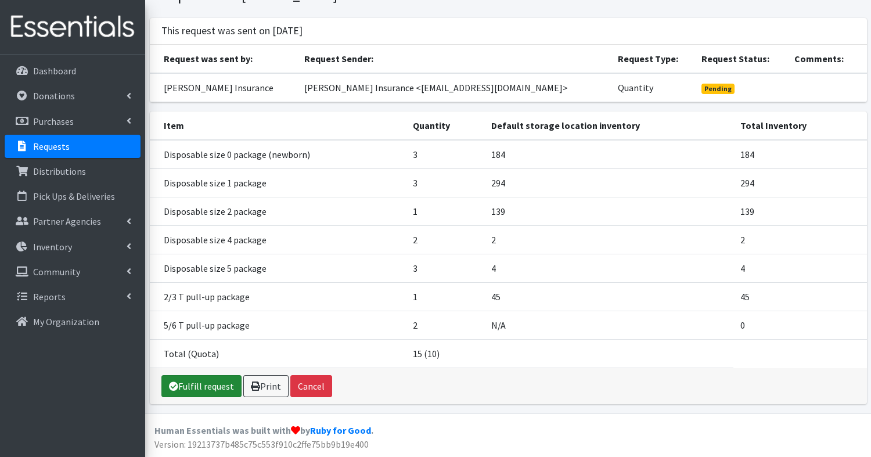
click at [193, 381] on link "Fulfill request" at bounding box center [201, 386] width 80 height 22
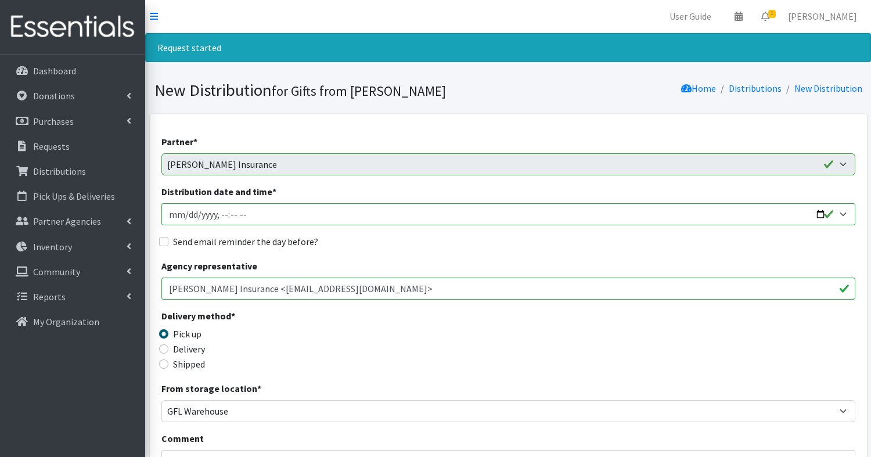
click at [845, 214] on input "Distribution date and time *" at bounding box center [508, 214] width 694 height 22
click at [820, 214] on input "Distribution date and time *" at bounding box center [508, 214] width 694 height 22
type input "2025-10-28T23:59"
click at [463, 334] on div "Delivery method * Pick up Delivery Shipped Shipping cost" at bounding box center [508, 345] width 694 height 73
click at [164, 350] on input "Delivery" at bounding box center [163, 348] width 9 height 9
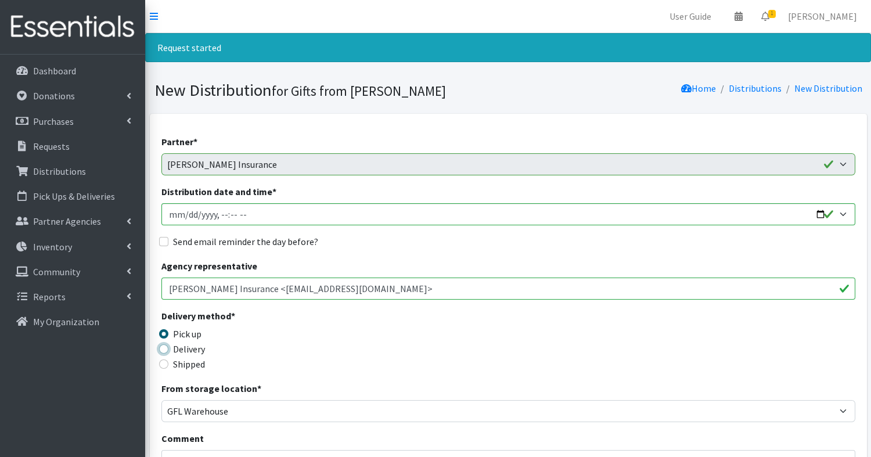
radio input "true"
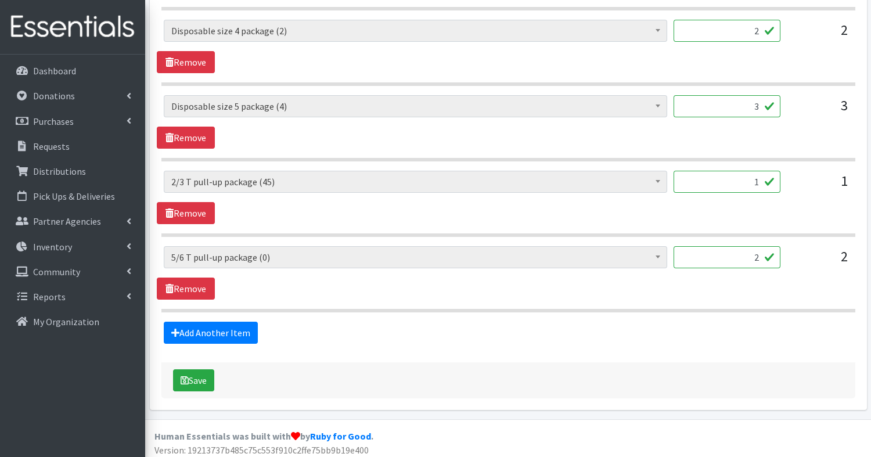
scroll to position [771, 0]
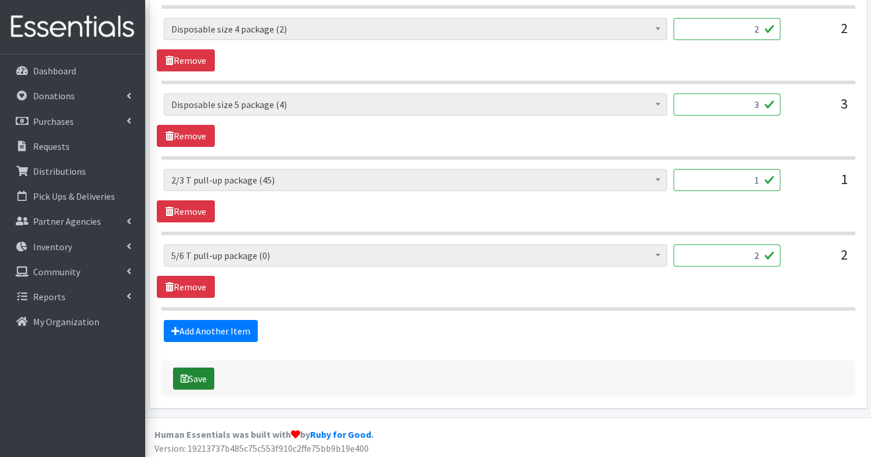
click at [200, 374] on button "Save" at bounding box center [193, 379] width 41 height 22
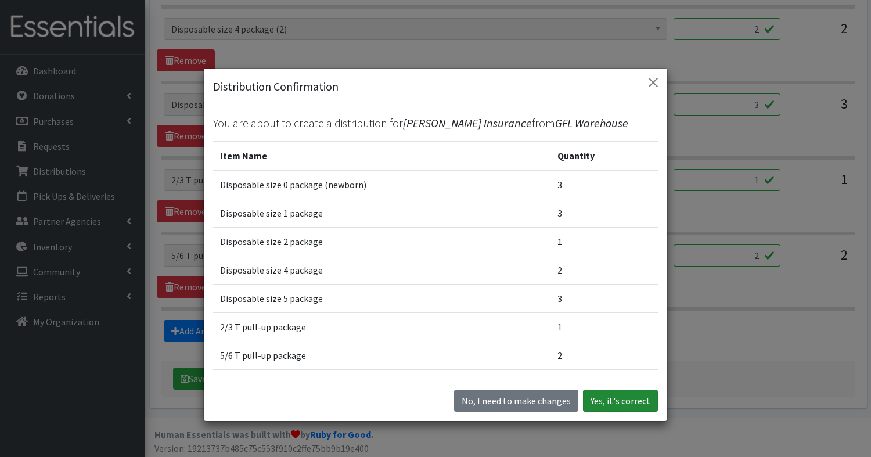
click at [635, 398] on button "Yes, it's correct" at bounding box center [620, 401] width 75 height 22
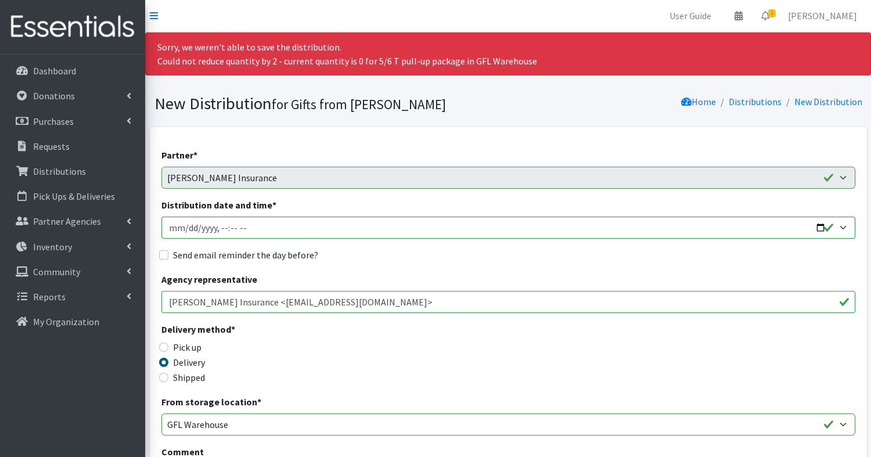
scroll to position [0, 0]
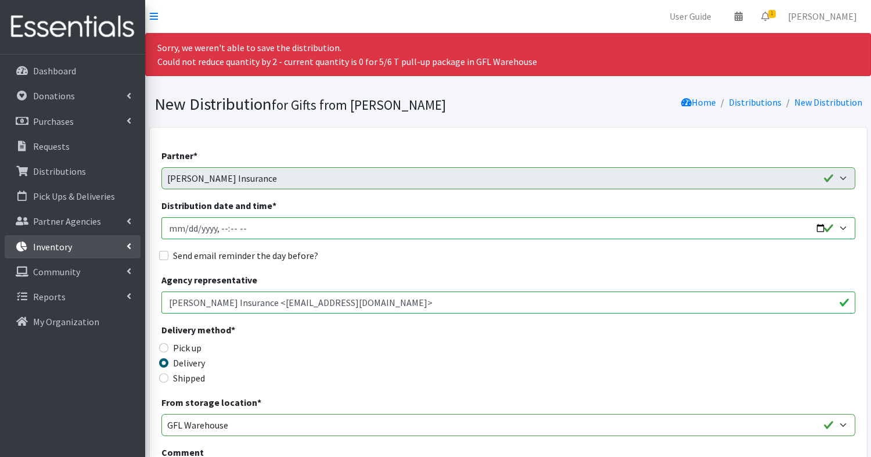
click at [52, 243] on p "Inventory" at bounding box center [52, 247] width 39 height 12
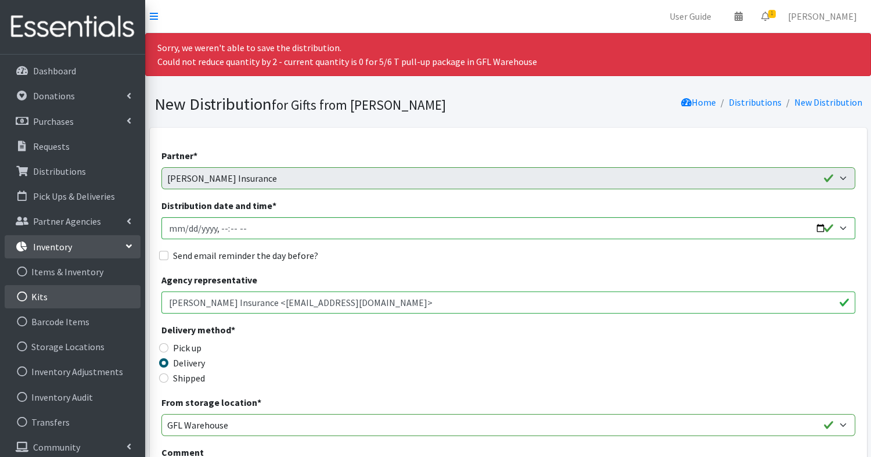
click at [40, 297] on link "Kits" at bounding box center [73, 296] width 136 height 23
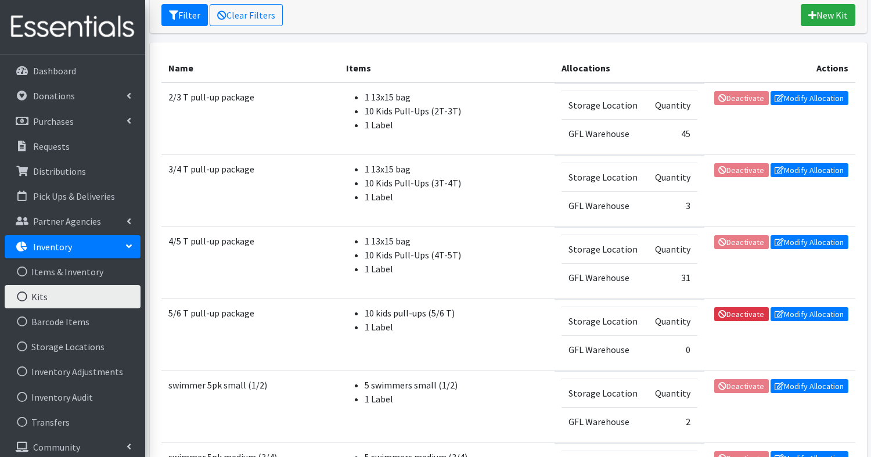
scroll to position [178, 0]
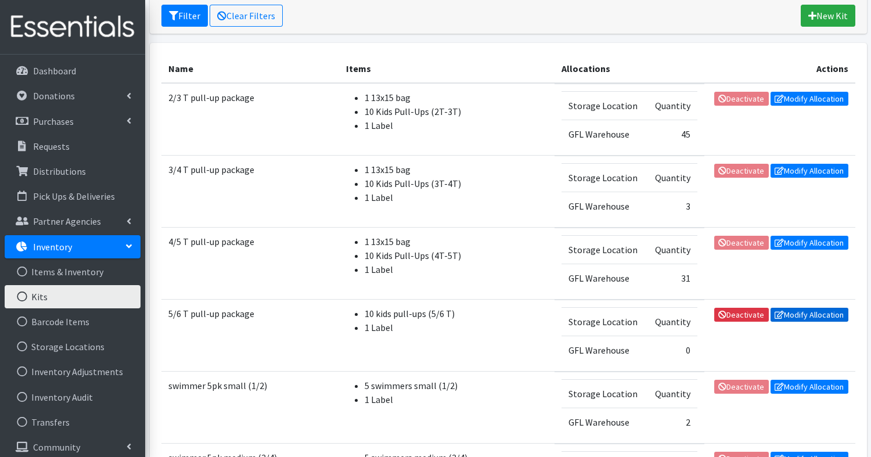
click at [814, 309] on link "Modify Allocation" at bounding box center [810, 315] width 78 height 14
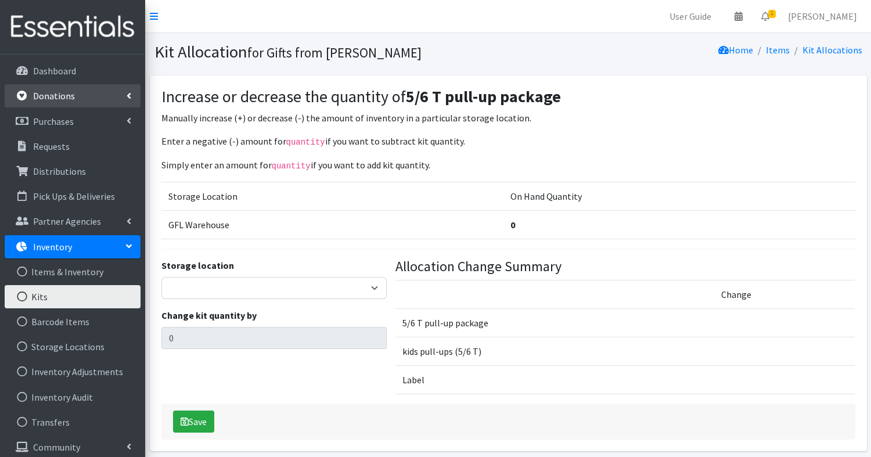
click at [55, 90] on p "Donations" at bounding box center [54, 96] width 42 height 12
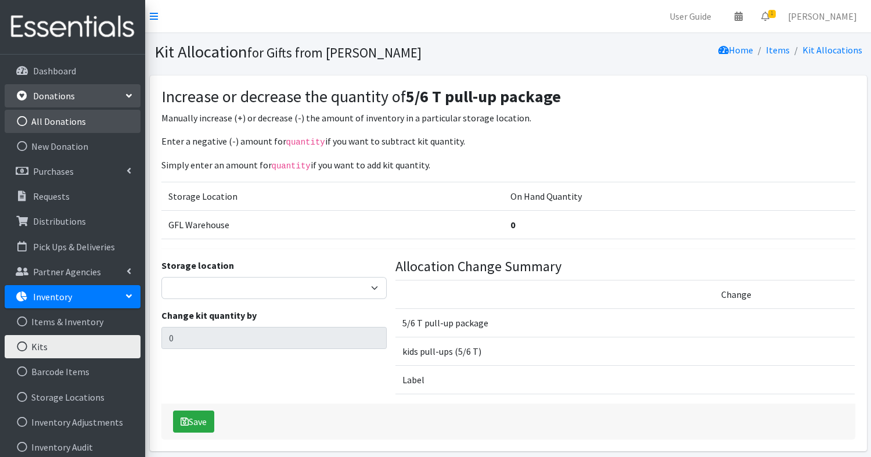
click at [54, 124] on link "All Donations" at bounding box center [73, 121] width 136 height 23
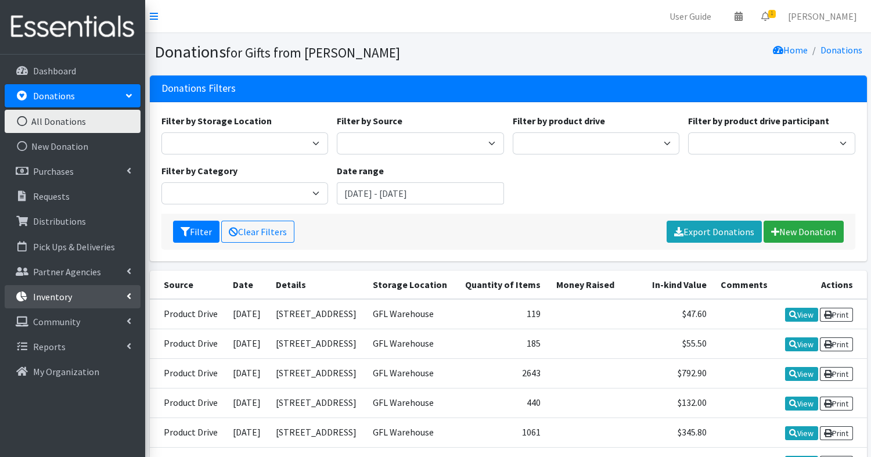
click at [50, 297] on p "Inventory" at bounding box center [52, 297] width 39 height 12
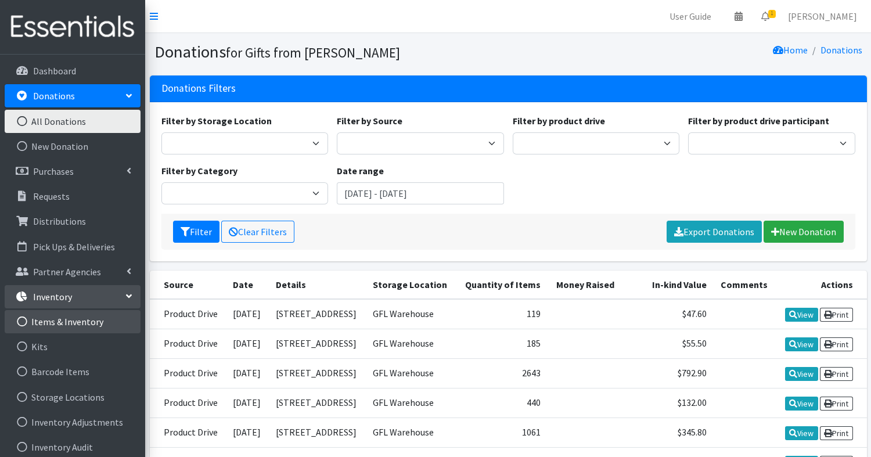
click at [59, 323] on link "Items & Inventory" at bounding box center [73, 321] width 136 height 23
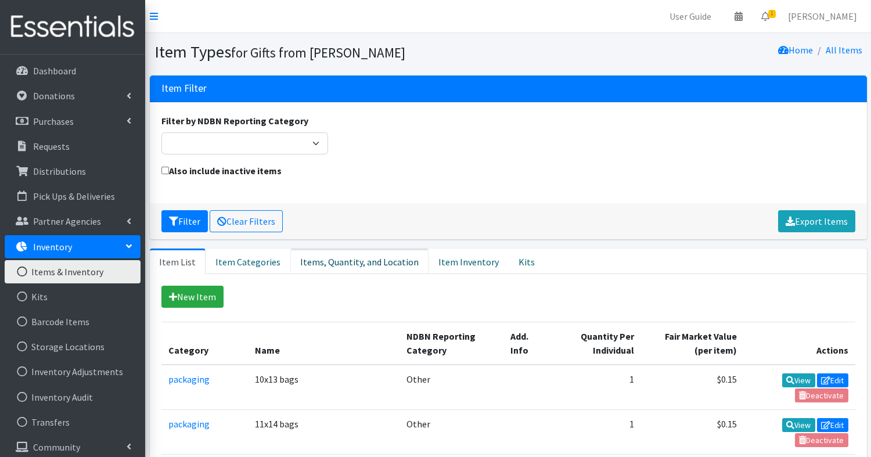
click at [377, 261] on link "Items, Quantity, and Location" at bounding box center [359, 262] width 138 height 26
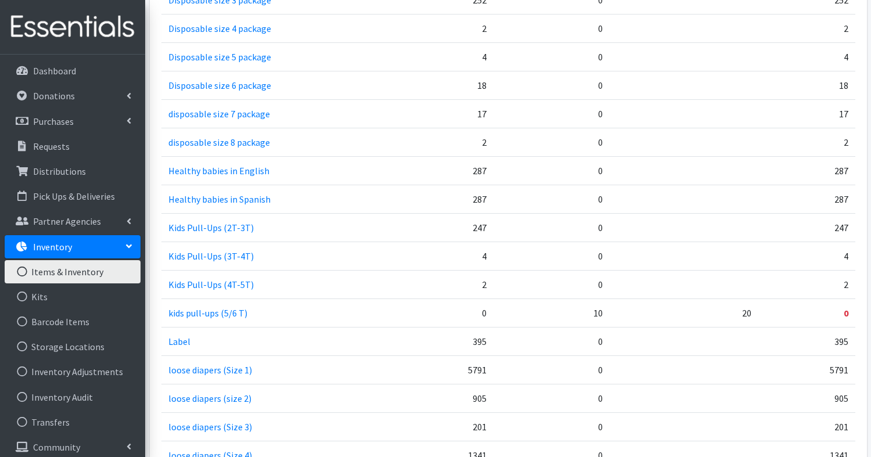
scroll to position [908, 0]
